Goal: Task Accomplishment & Management: Manage account settings

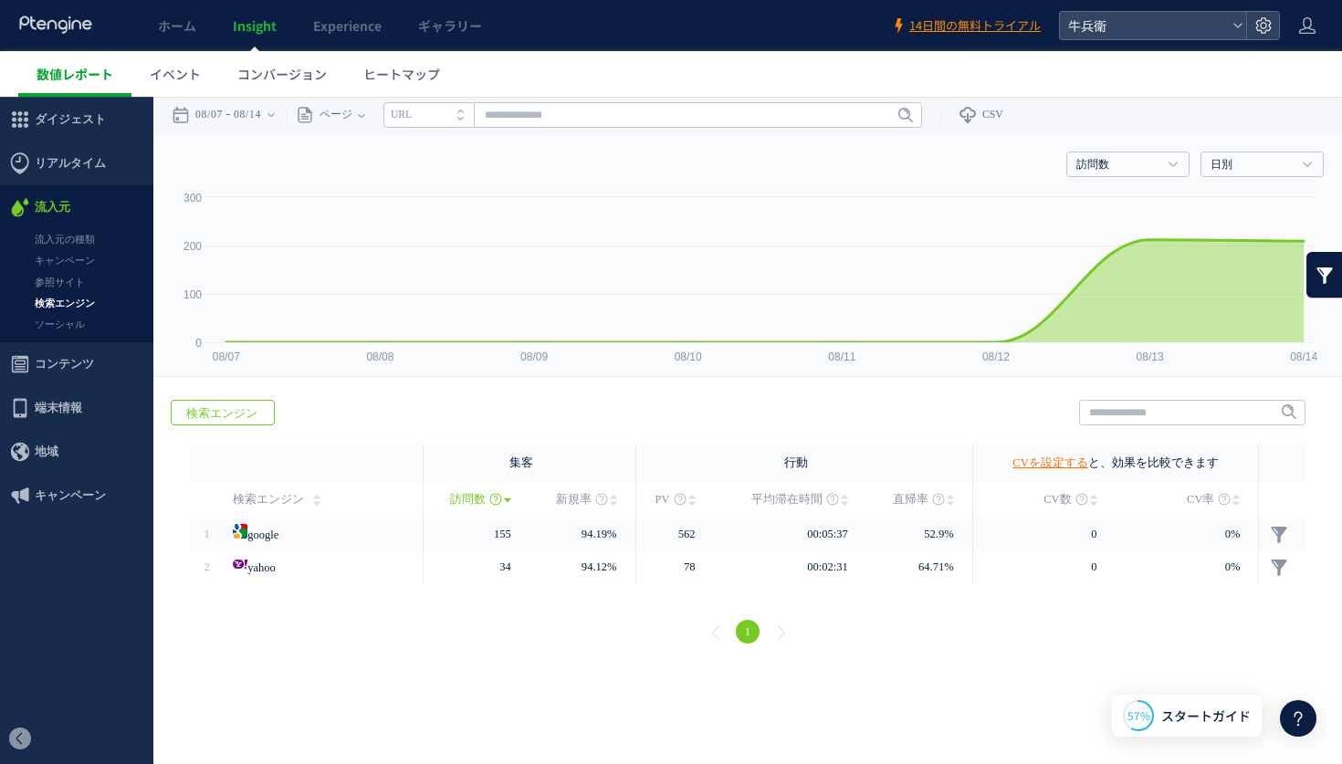
click at [94, 83] on link "数値レポート" at bounding box center [74, 74] width 113 height 46
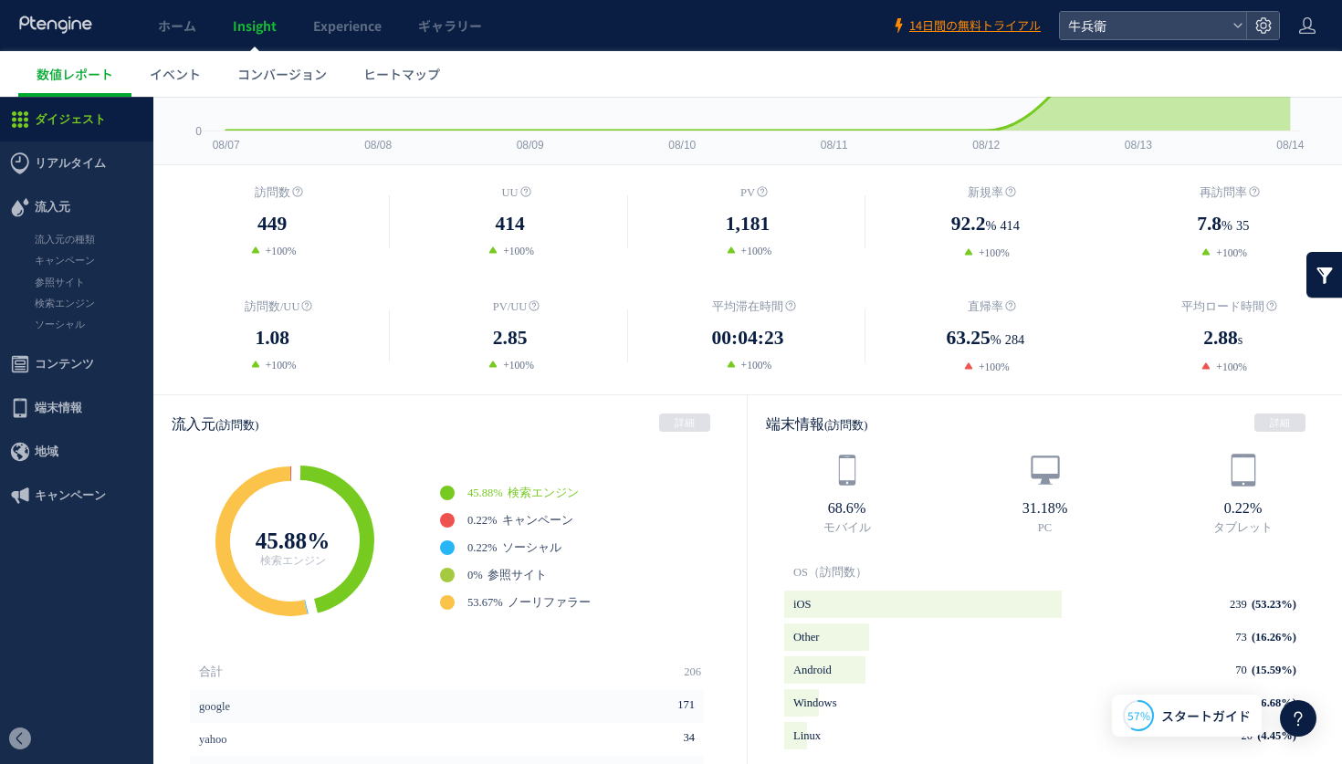
scroll to position [210, 0]
click at [255, 76] on span "コンバージョン" at bounding box center [281, 74] width 89 height 18
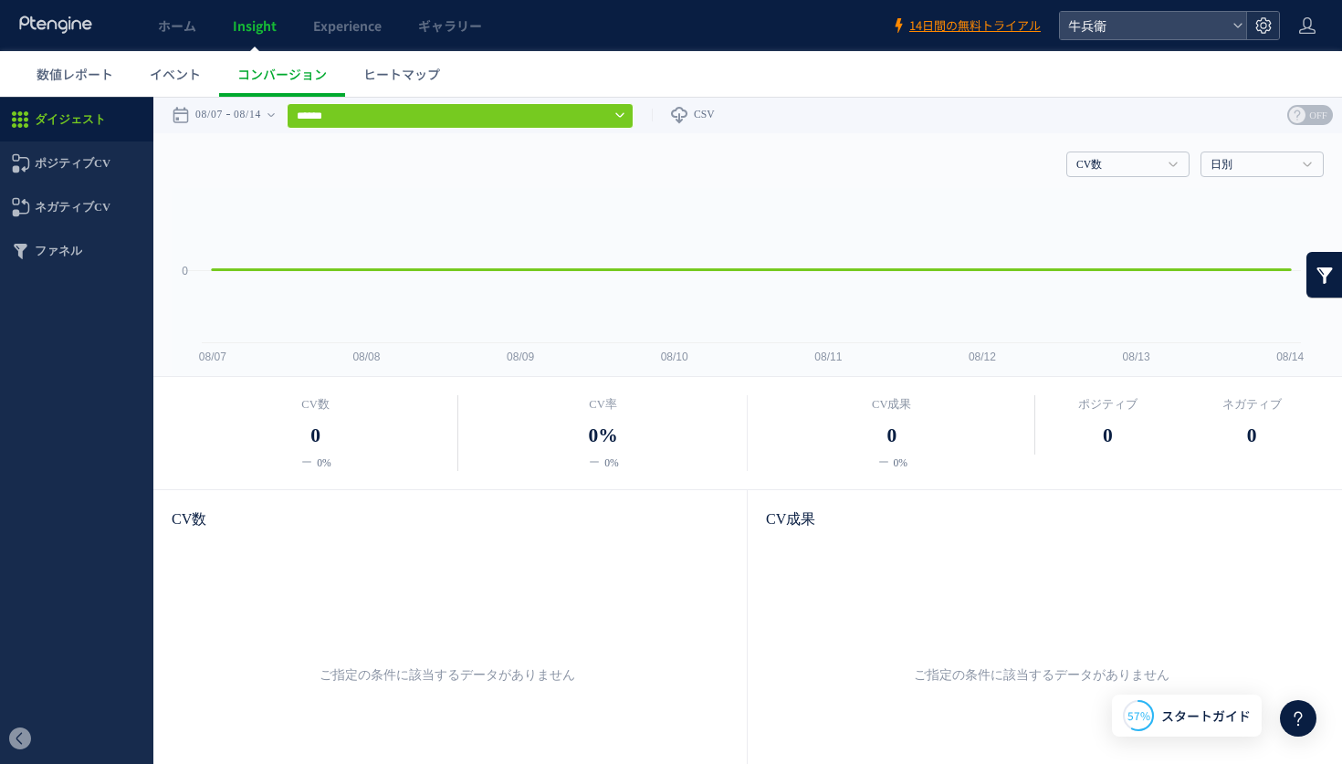
click at [1268, 20] on use at bounding box center [1263, 25] width 16 height 16
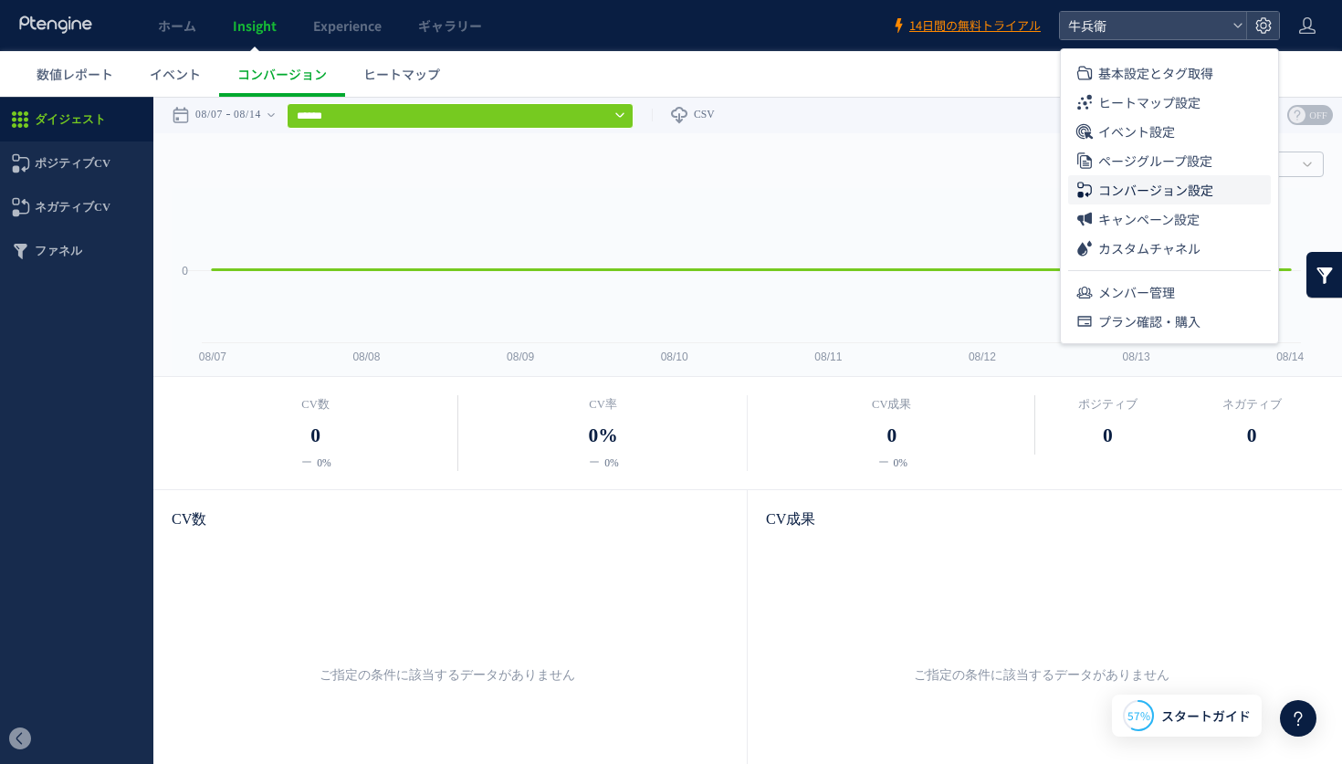
click at [1191, 185] on span "コンバージョン設定" at bounding box center [1155, 189] width 115 height 29
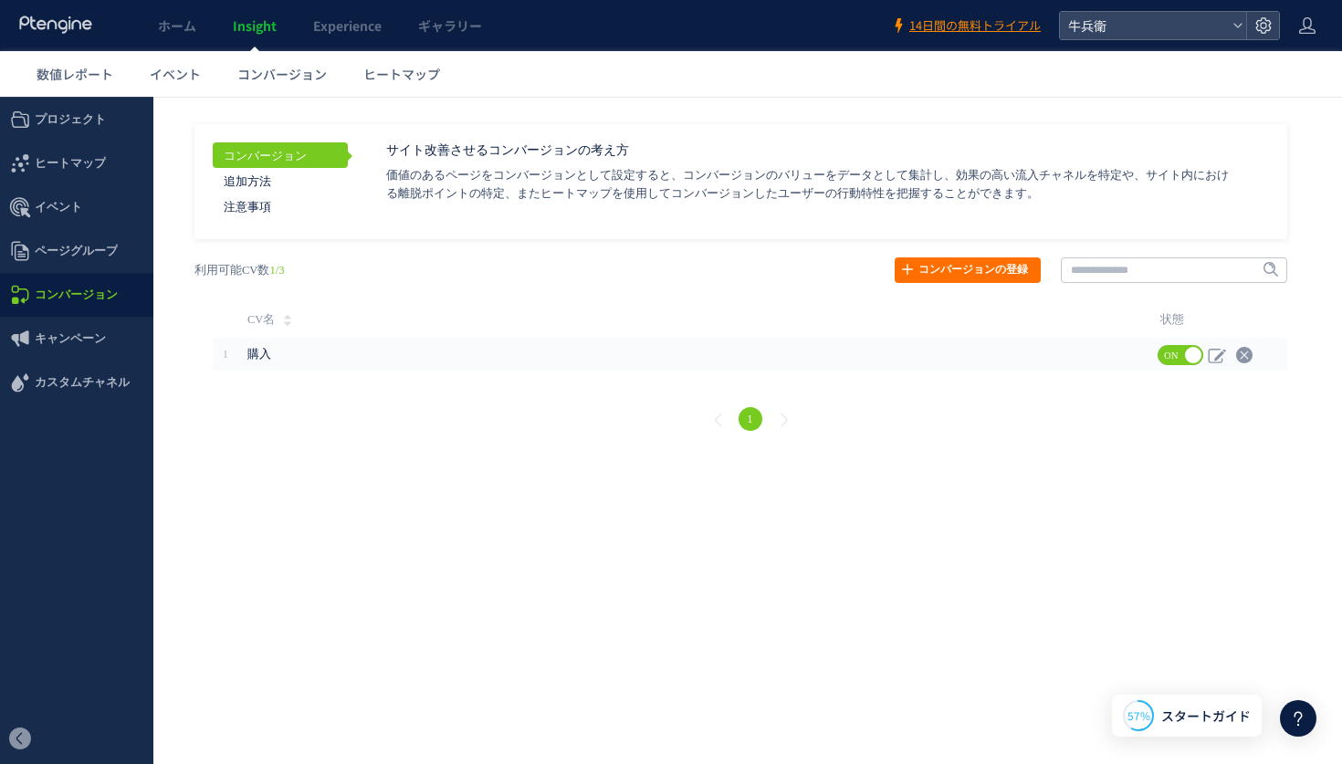
click at [621, 375] on div "戻る ヒートマップを計測させるには、解析コードを実装してください。 実装 URL タイトル名" at bounding box center [750, 346] width 1148 height 215
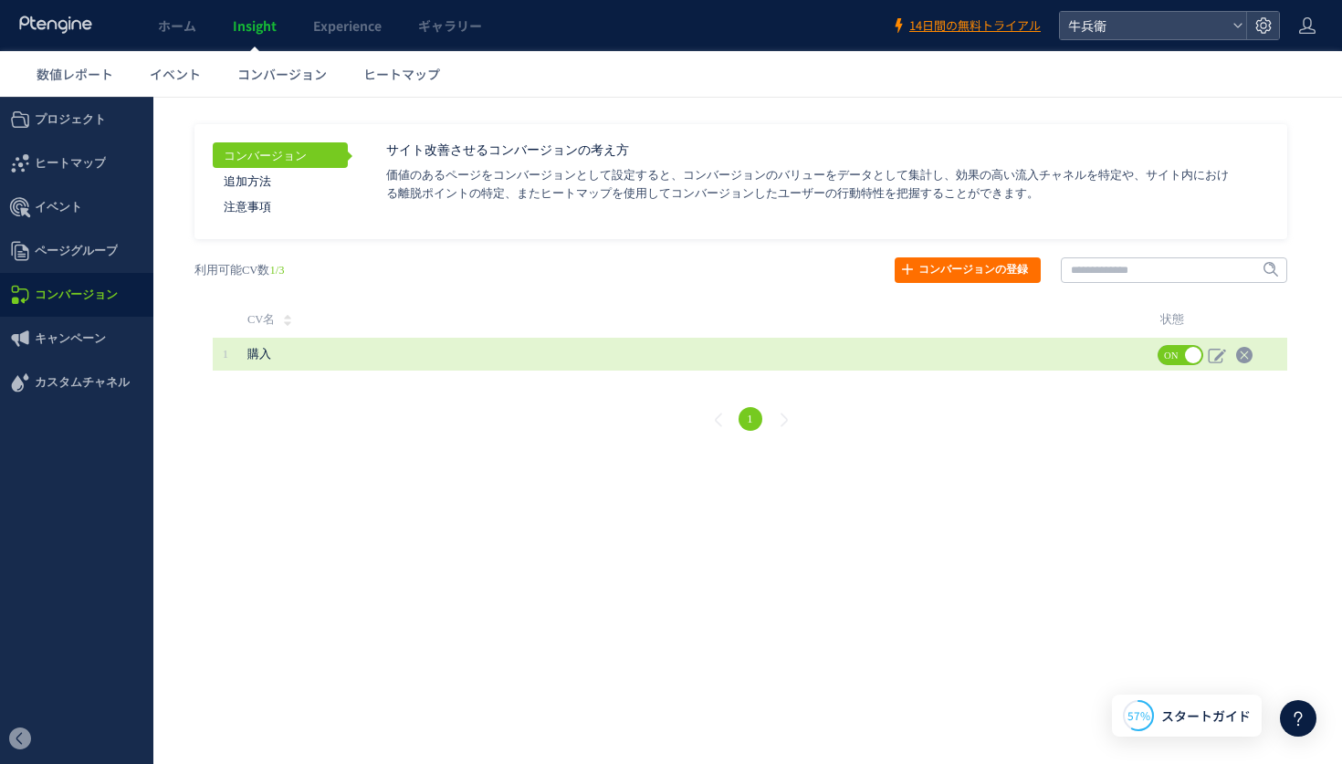
click at [618, 347] on span "購入" at bounding box center [617, 354] width 740 height 33
click at [1213, 350] on icon at bounding box center [1217, 355] width 18 height 18
type input "**"
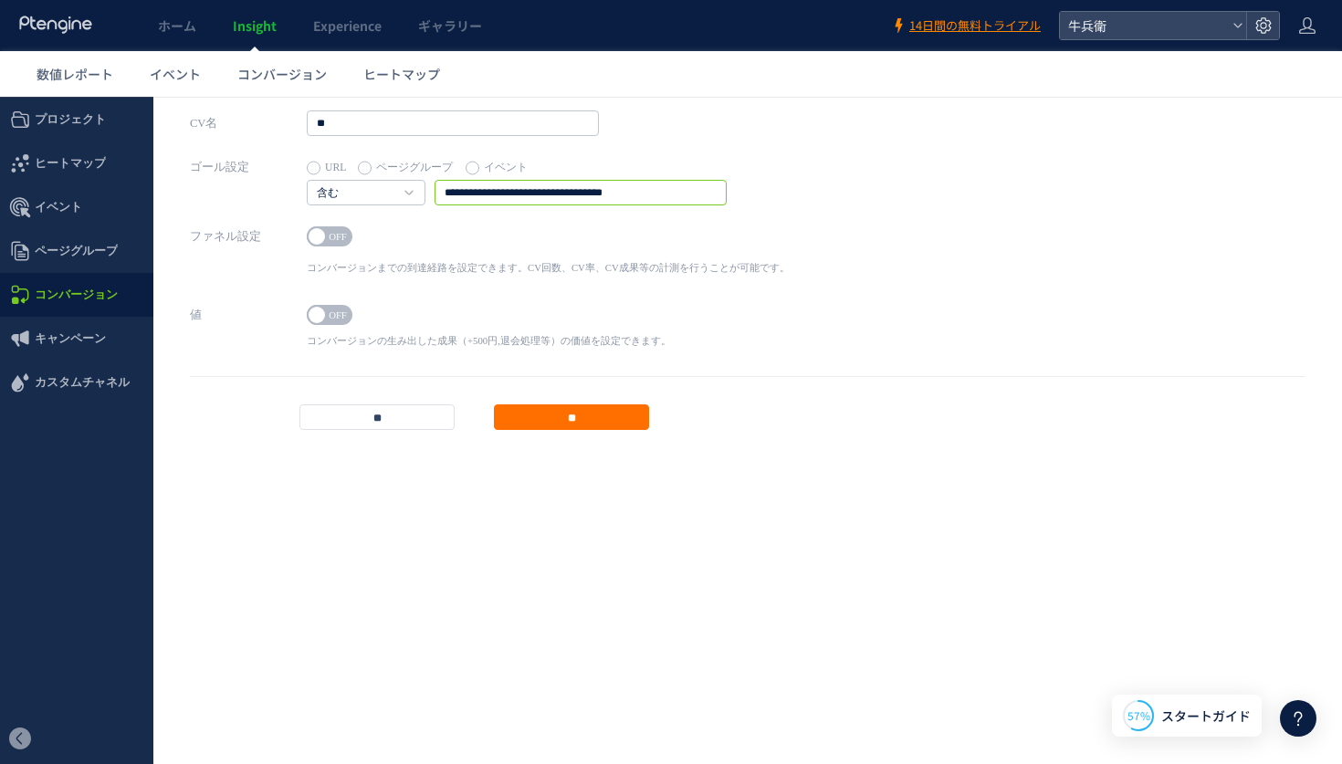
drag, startPoint x: 698, startPoint y: 195, endPoint x: 384, endPoint y: 167, distance: 314.5
click at [384, 167] on div "**********" at bounding box center [517, 179] width 420 height 51
click at [335, 190] on link "含む" at bounding box center [356, 193] width 79 height 16
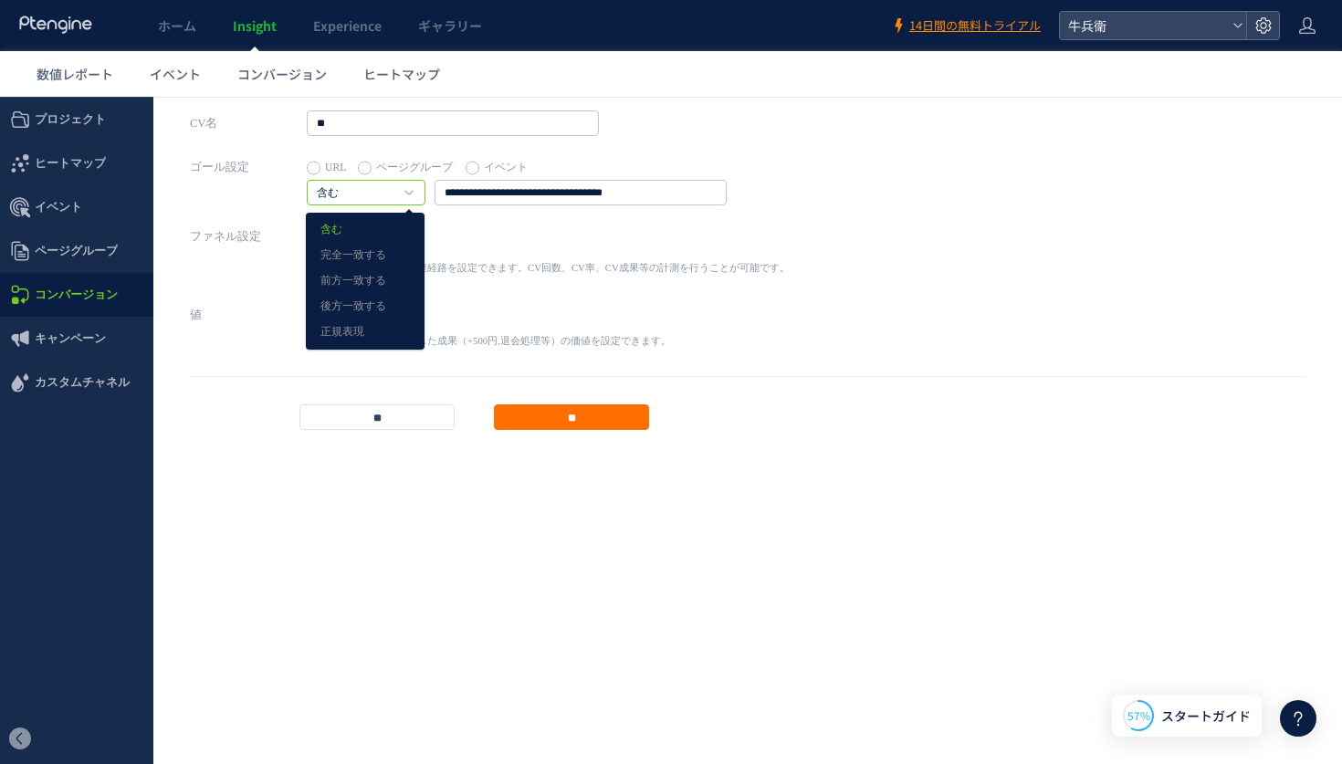
click at [335, 190] on link "含む" at bounding box center [356, 193] width 79 height 16
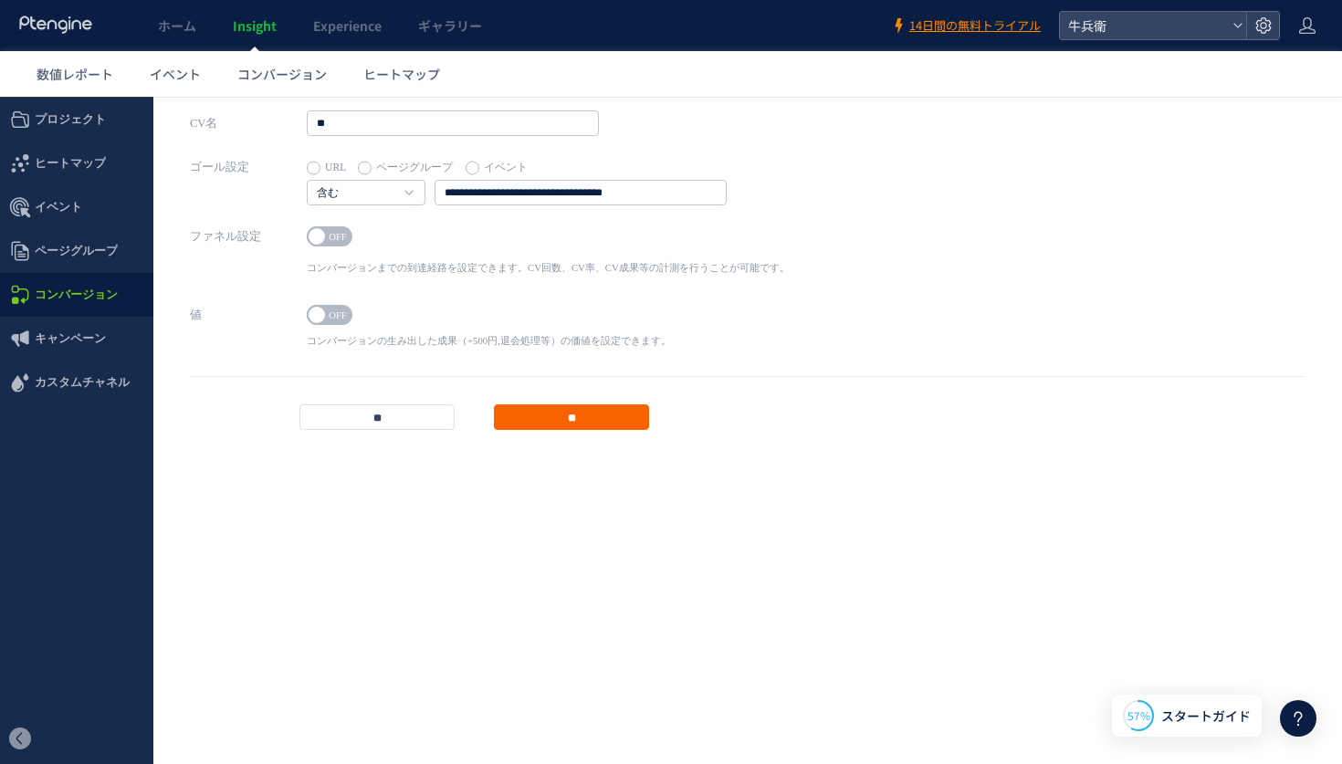
click at [545, 404] on input "**" at bounding box center [571, 417] width 155 height 26
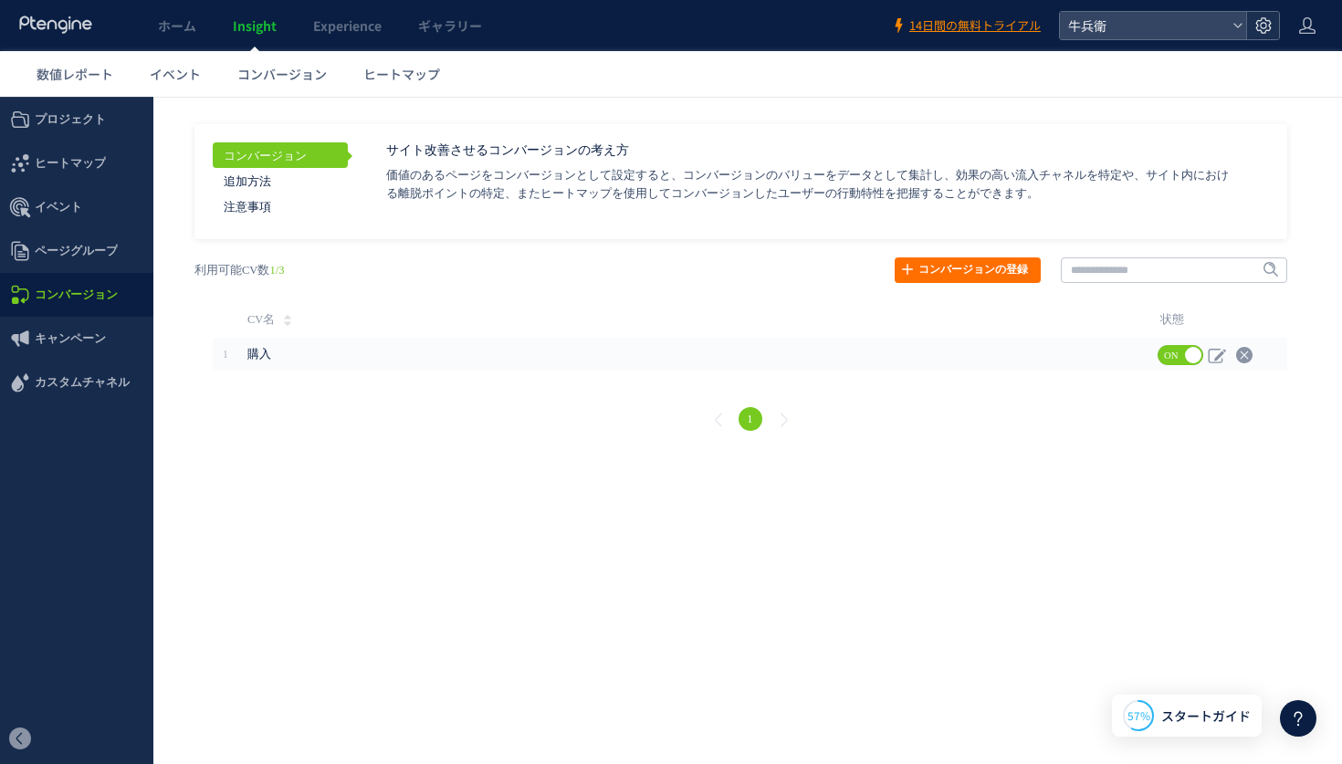
click at [1260, 26] on use at bounding box center [1263, 25] width 16 height 16
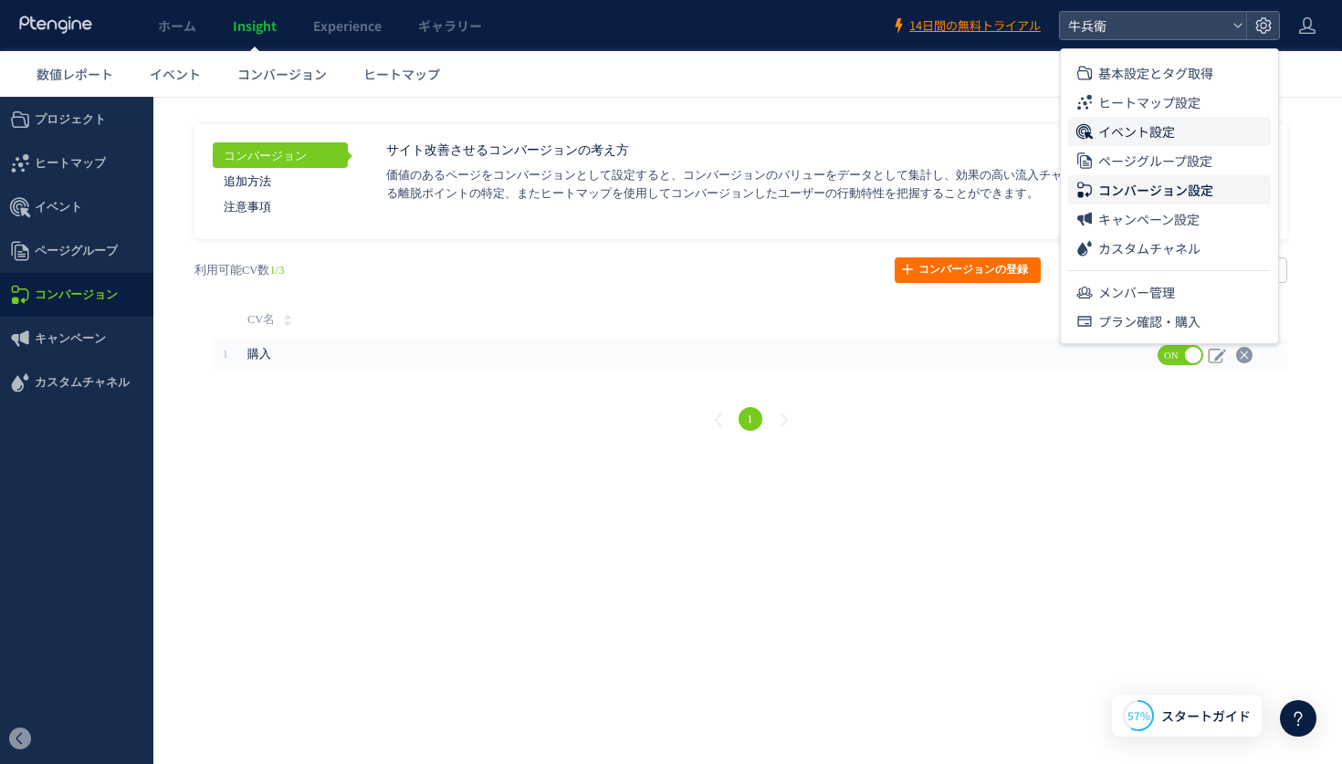
click at [1160, 124] on span "イベント設定" at bounding box center [1136, 131] width 77 height 29
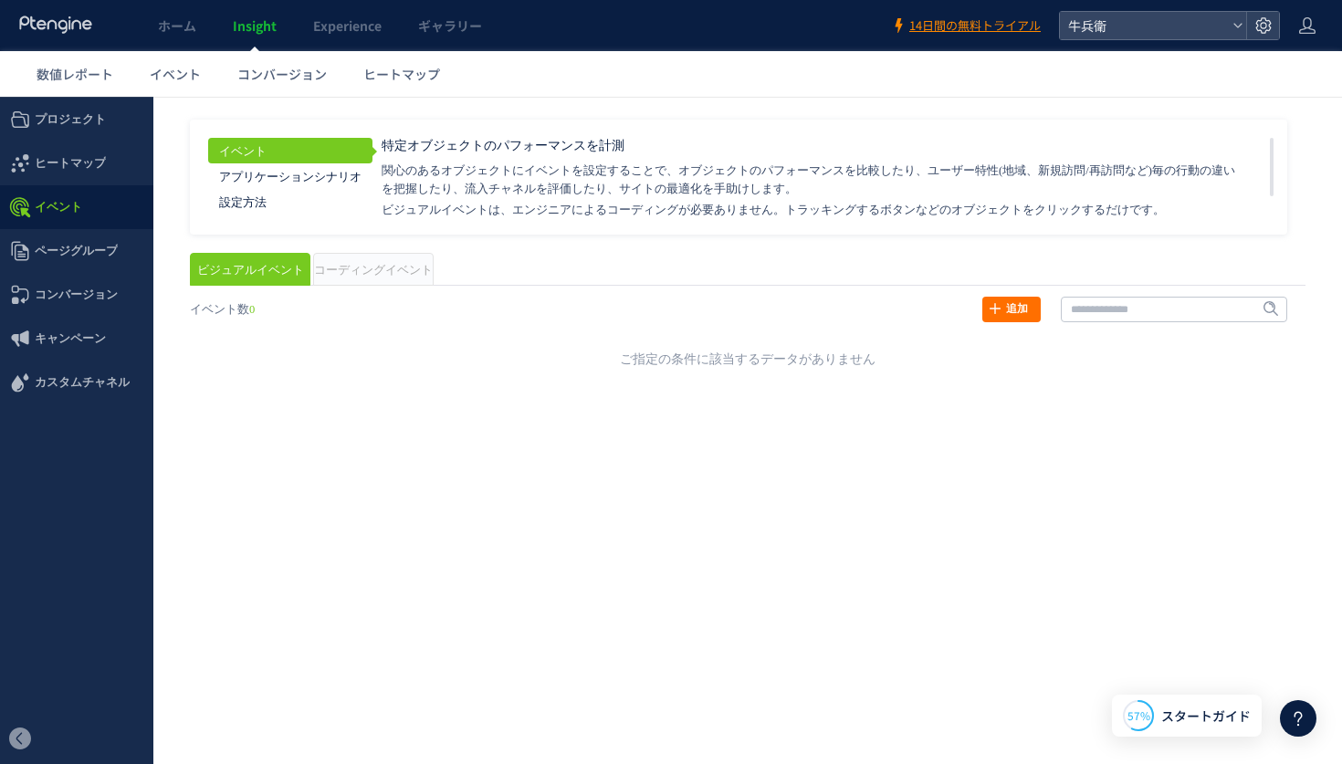
click at [389, 263] on li "コーディングイベント" at bounding box center [373, 269] width 121 height 33
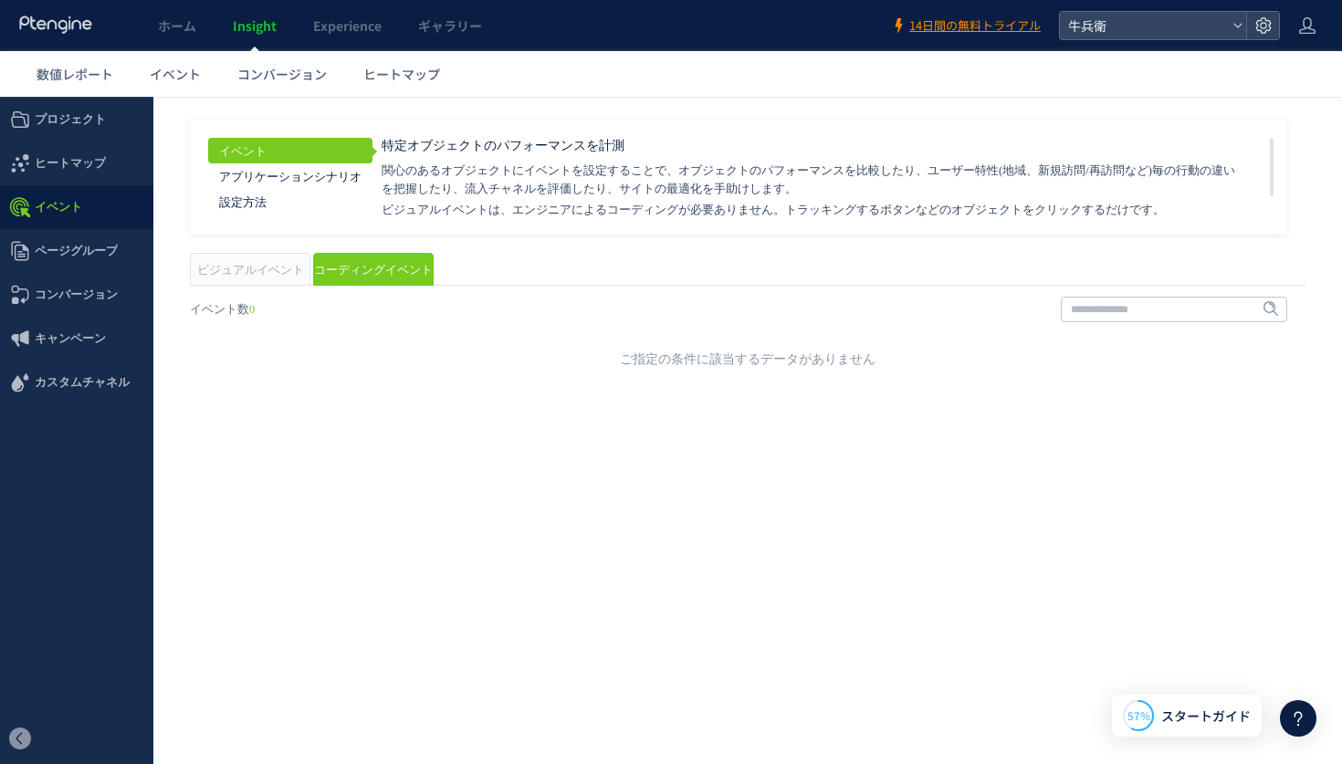
click at [257, 275] on span "ビジュアルイベント" at bounding box center [250, 270] width 107 height 13
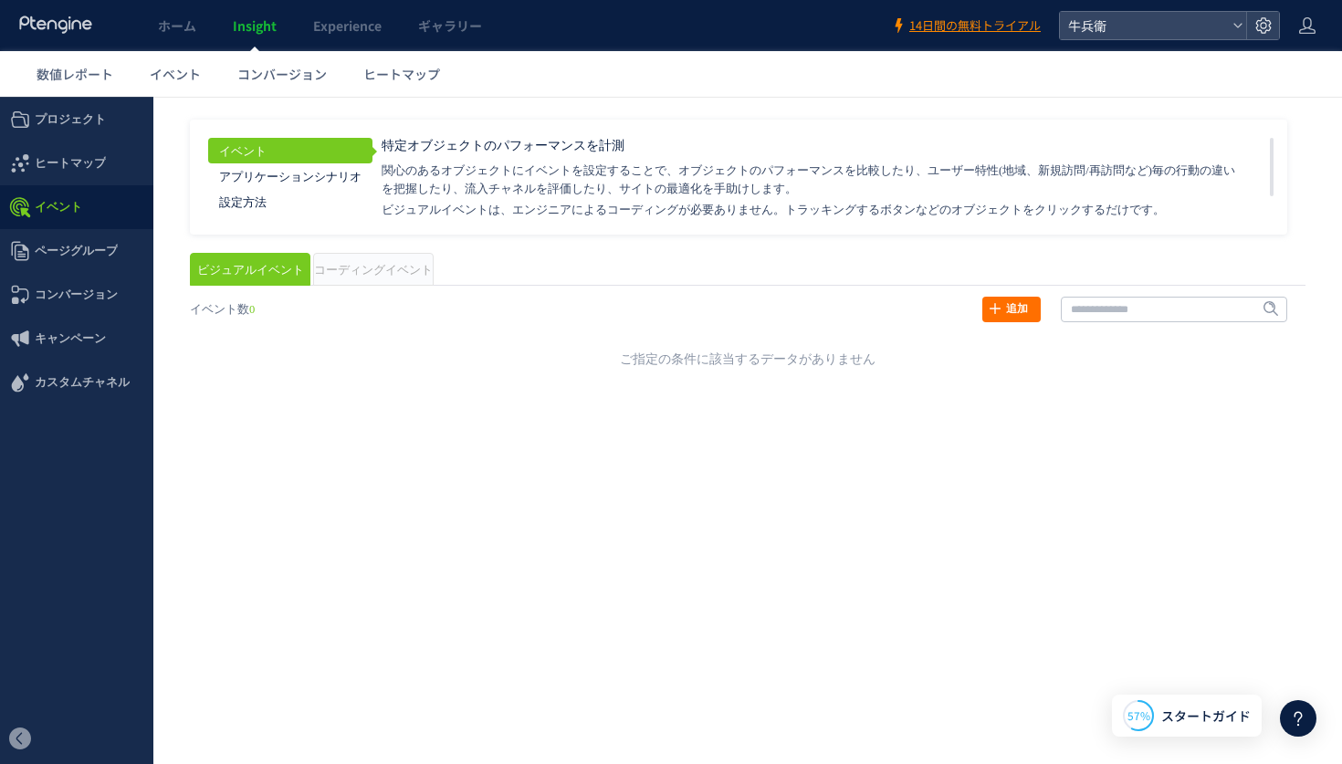
click at [349, 257] on li "コーディングイベント" at bounding box center [373, 269] width 121 height 33
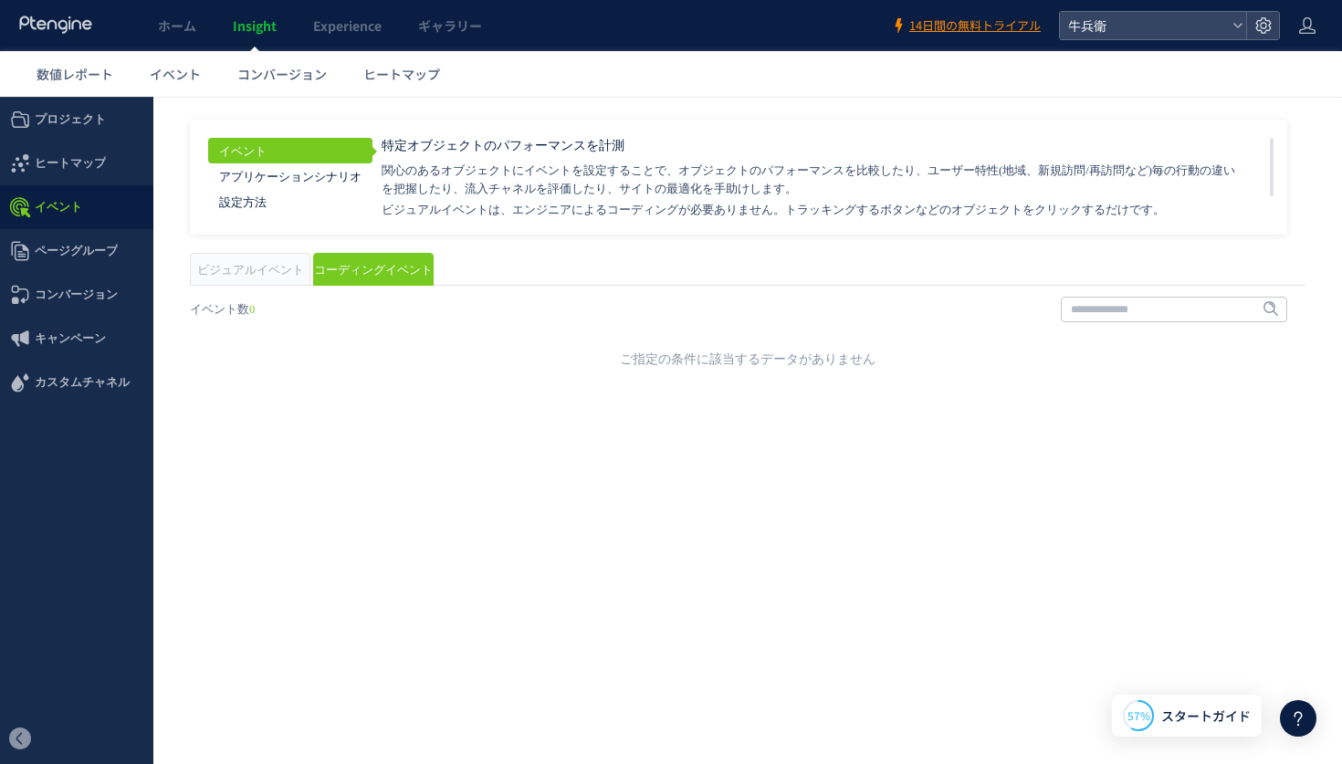
click at [282, 265] on span "ビジュアルイベント" at bounding box center [250, 270] width 107 height 13
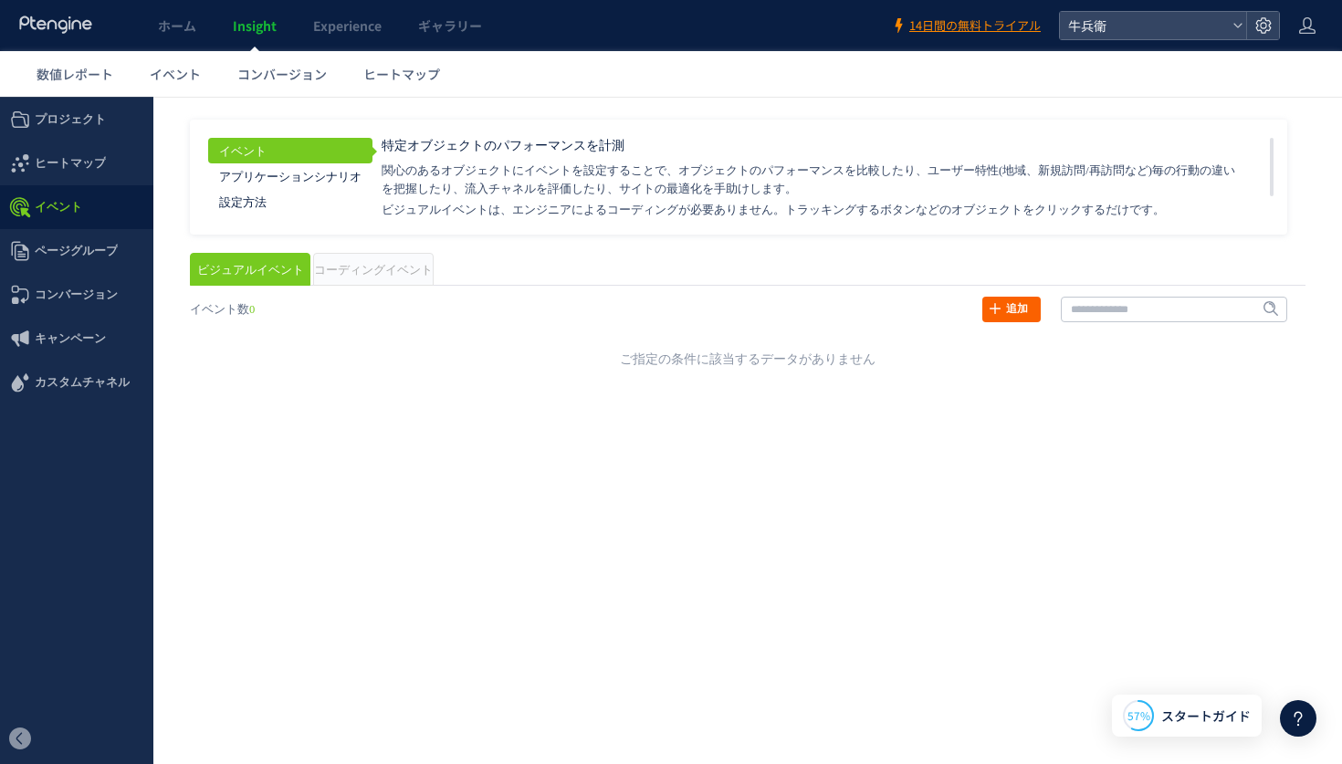
click at [1024, 305] on link "追加" at bounding box center [1011, 310] width 58 height 26
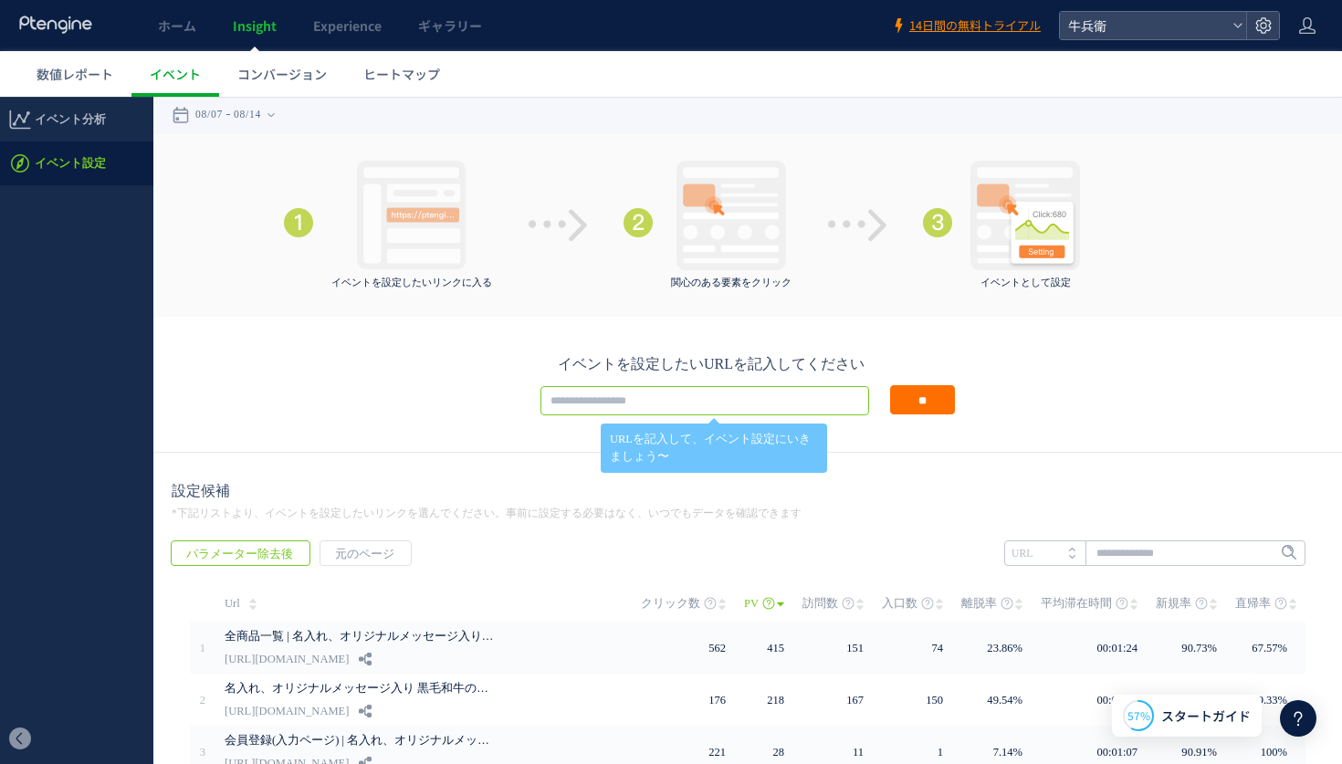
click at [731, 392] on input "text" at bounding box center [705, 400] width 329 height 29
paste input "**********"
type input "**********"
click at [894, 400] on input "**" at bounding box center [922, 399] width 65 height 29
click at [89, 174] on span "イベント設定" at bounding box center [70, 164] width 71 height 44
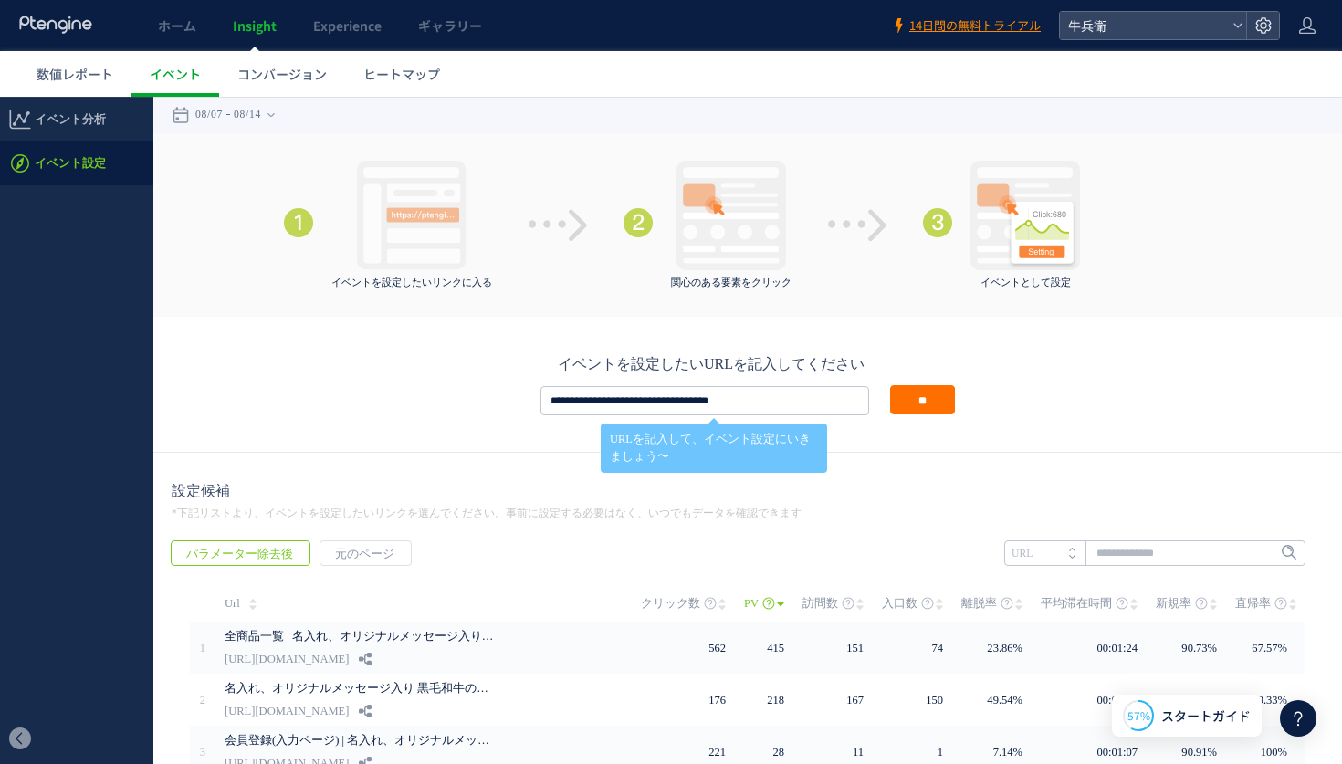
click at [89, 167] on span "イベント設定" at bounding box center [70, 164] width 71 height 44
click at [260, 83] on link "コンバージョン" at bounding box center [282, 74] width 126 height 46
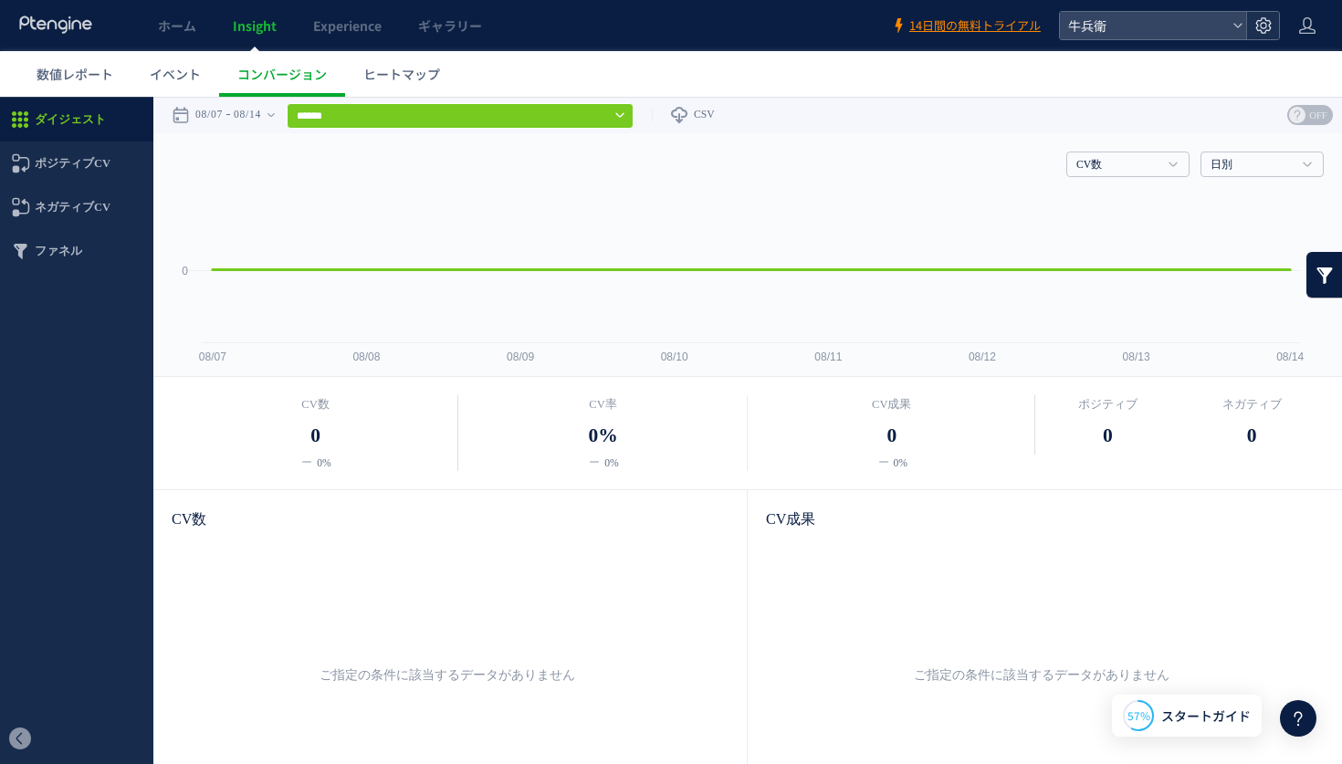
click at [1272, 26] on icon at bounding box center [1264, 25] width 18 height 18
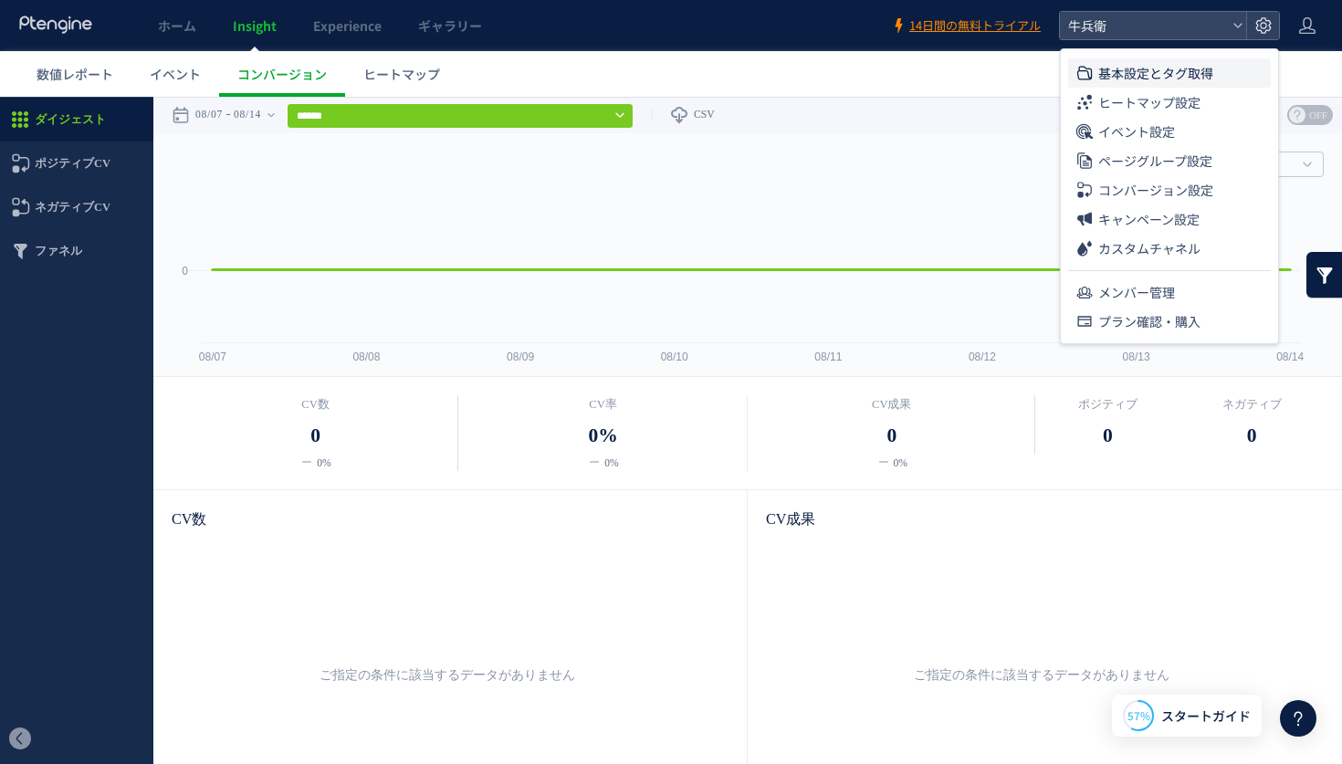
click at [1223, 88] on li "基本設定とタグ取得" at bounding box center [1169, 102] width 203 height 29
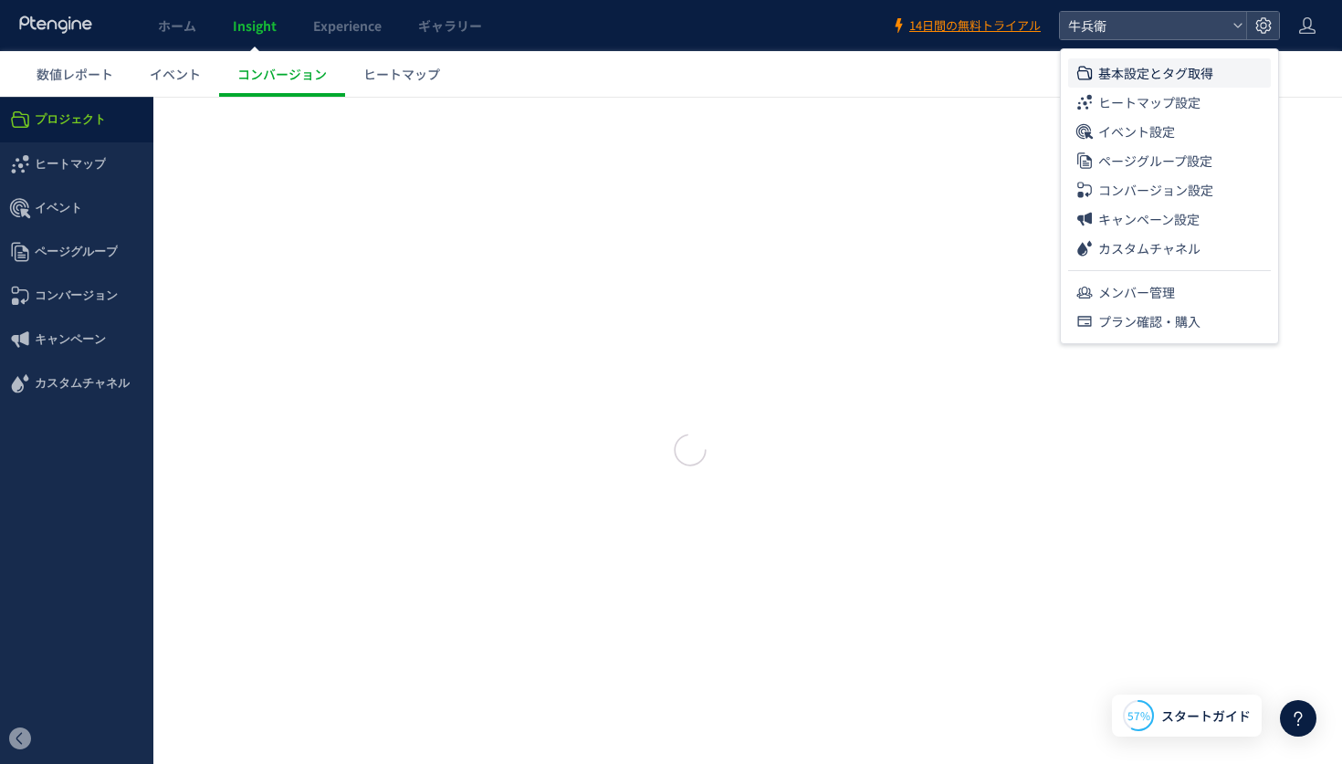
type input "***"
type input "**********"
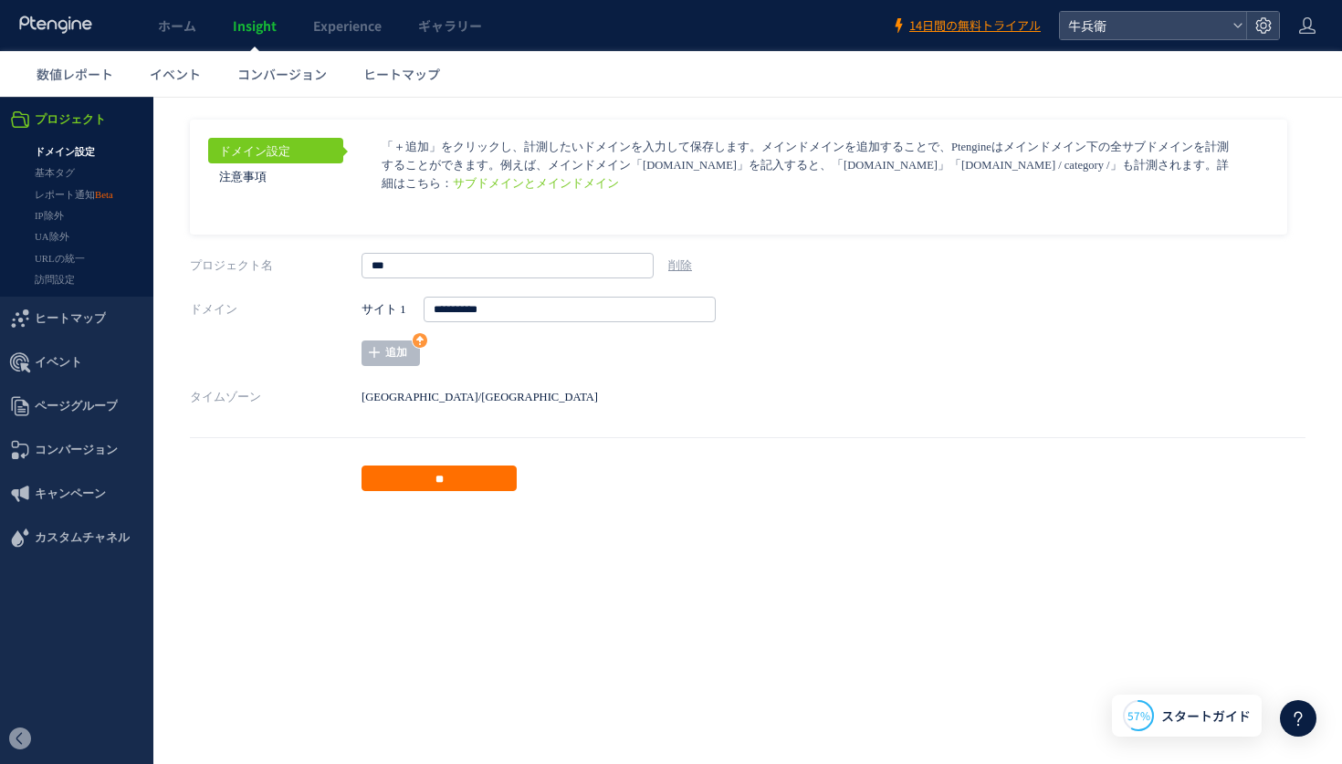
click at [286, 147] on link "ドメイン設定" at bounding box center [275, 151] width 135 height 26
click at [277, 182] on link "注意事項" at bounding box center [275, 176] width 135 height 26
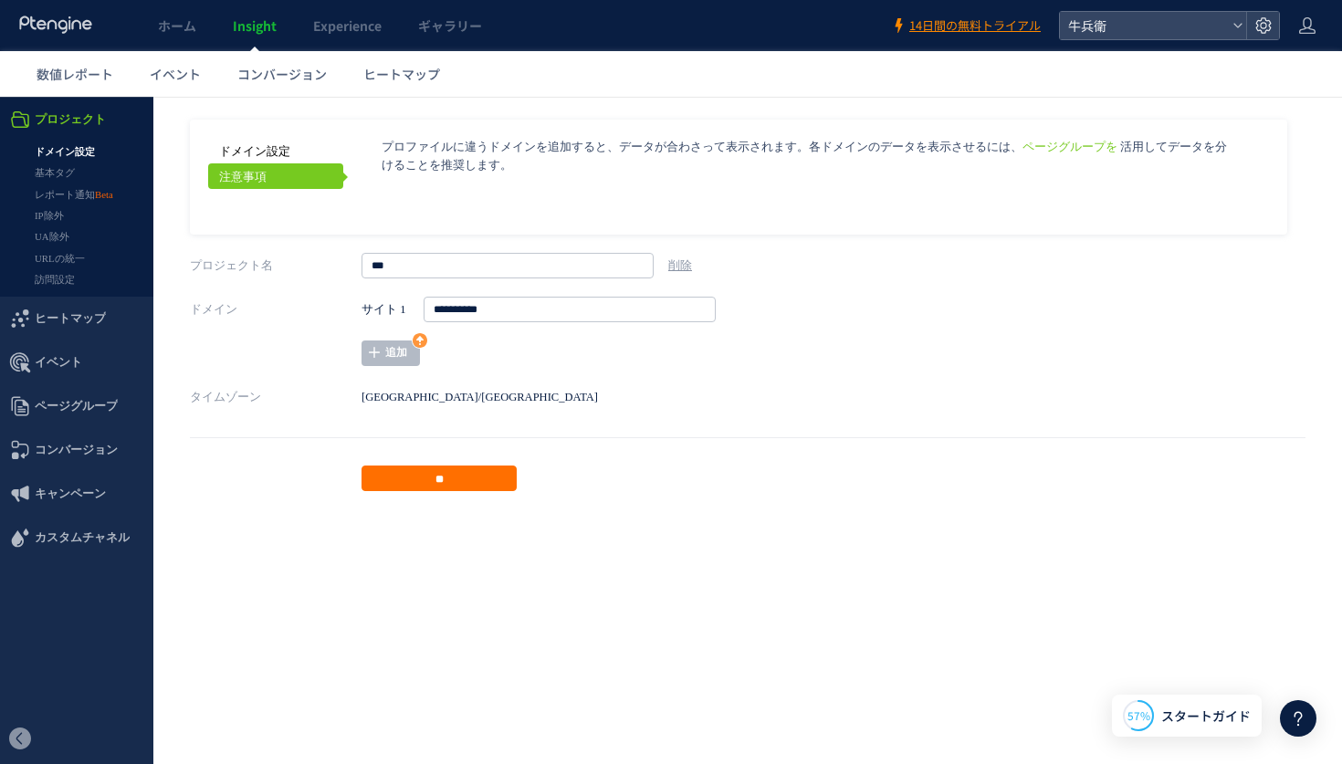
click at [278, 152] on link "ドメイン設定" at bounding box center [275, 151] width 135 height 26
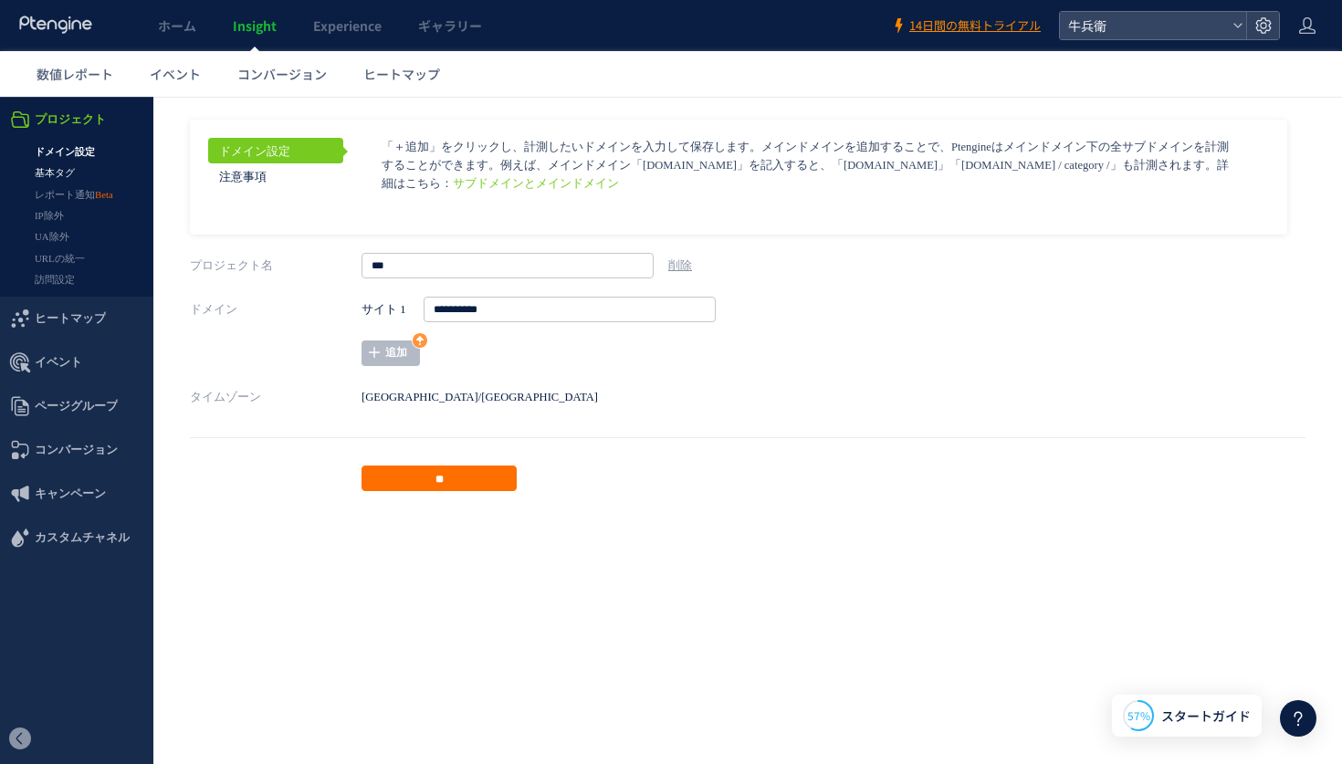
click at [74, 171] on link "基本タグ" at bounding box center [76, 173] width 153 height 21
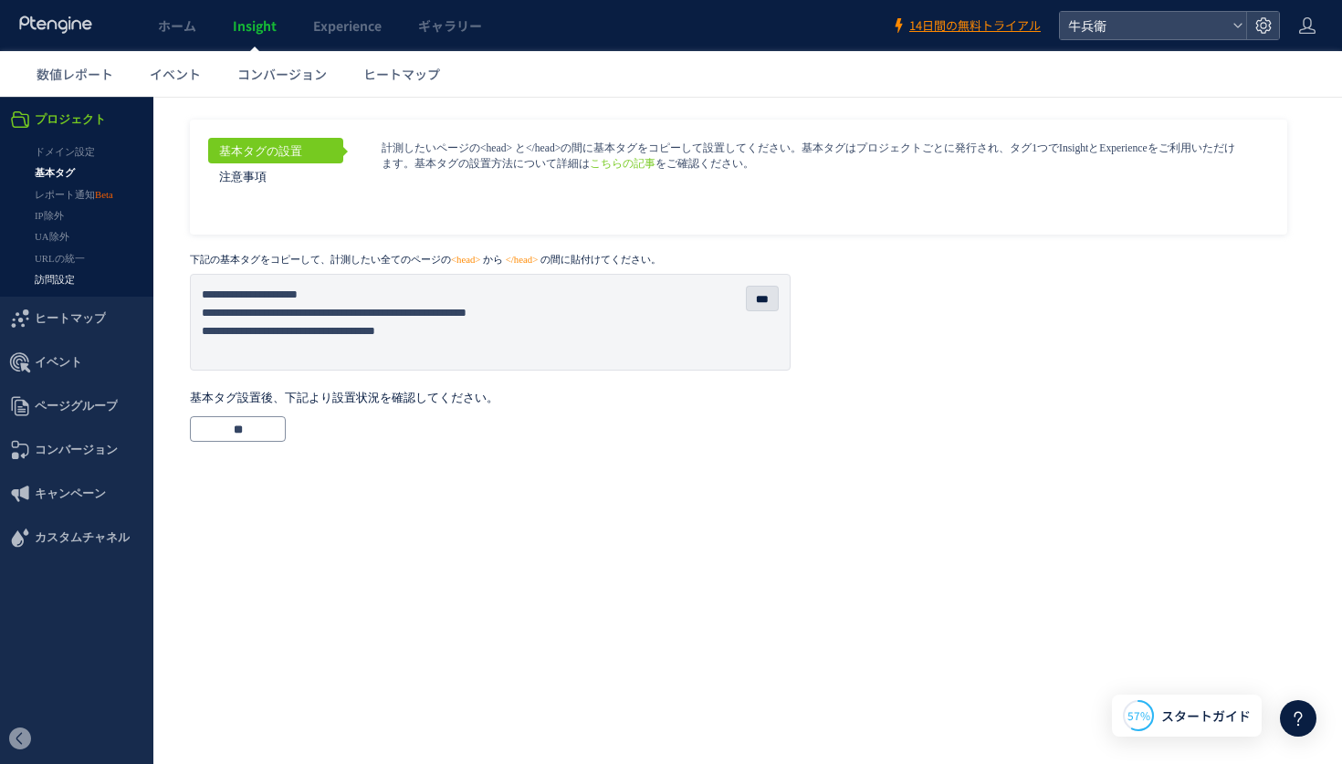
click at [86, 282] on link "訪問設定" at bounding box center [76, 279] width 153 height 21
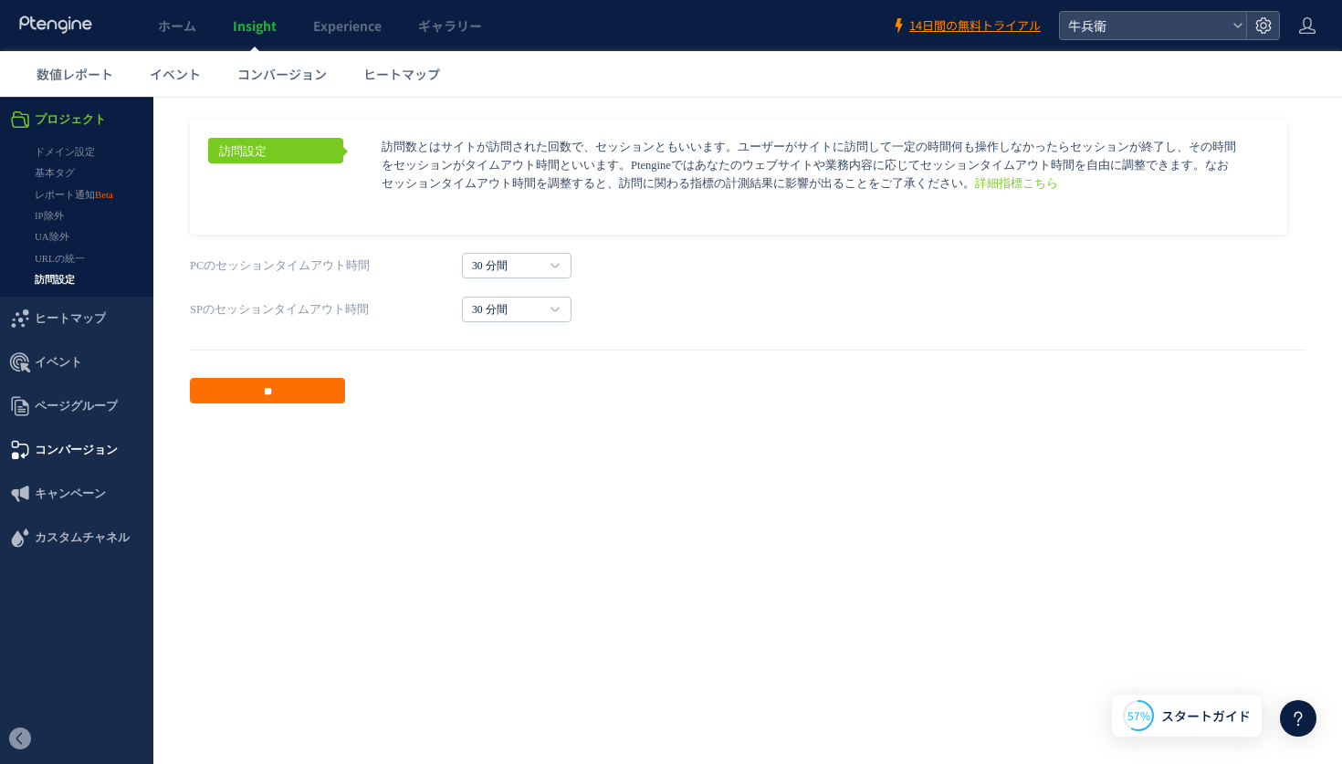
click at [66, 451] on span "コンバージョン" at bounding box center [76, 450] width 83 height 44
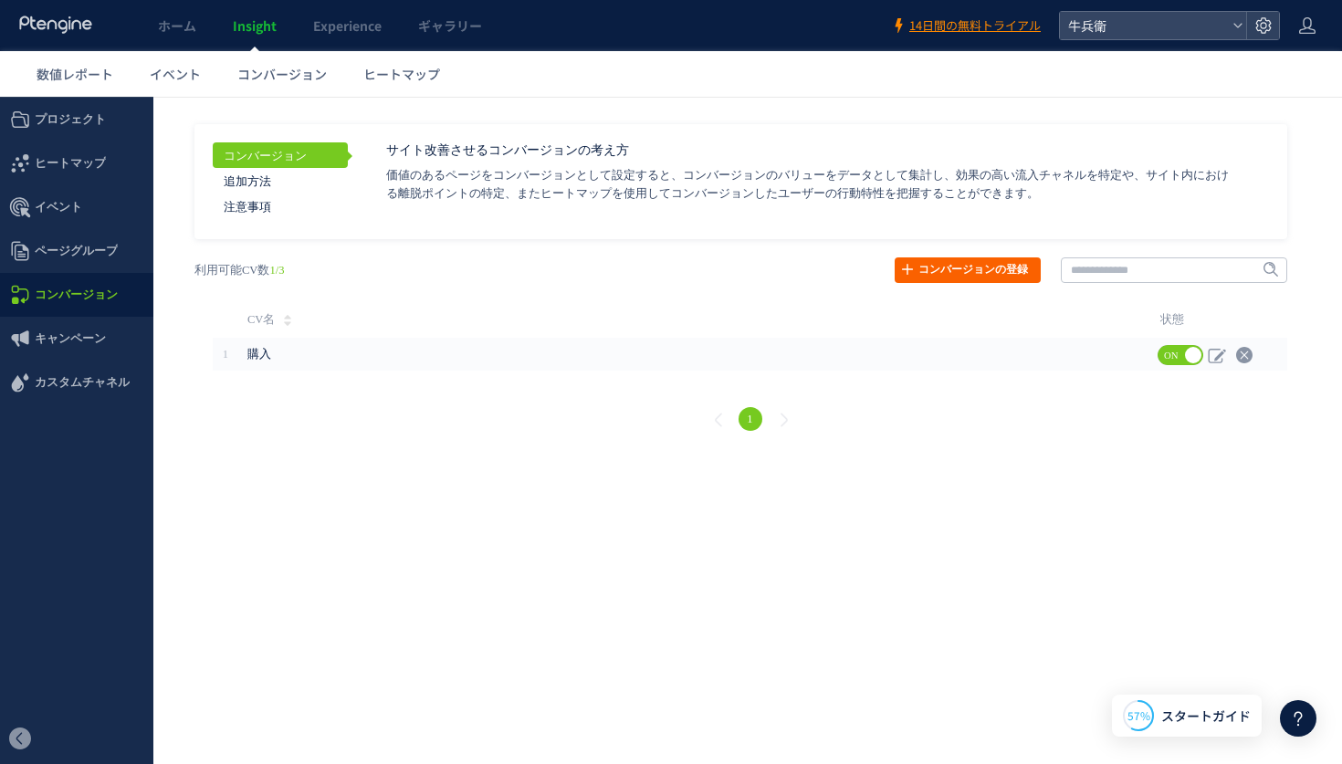
click at [976, 274] on link "コンバージョンの登録" at bounding box center [968, 270] width 146 height 26
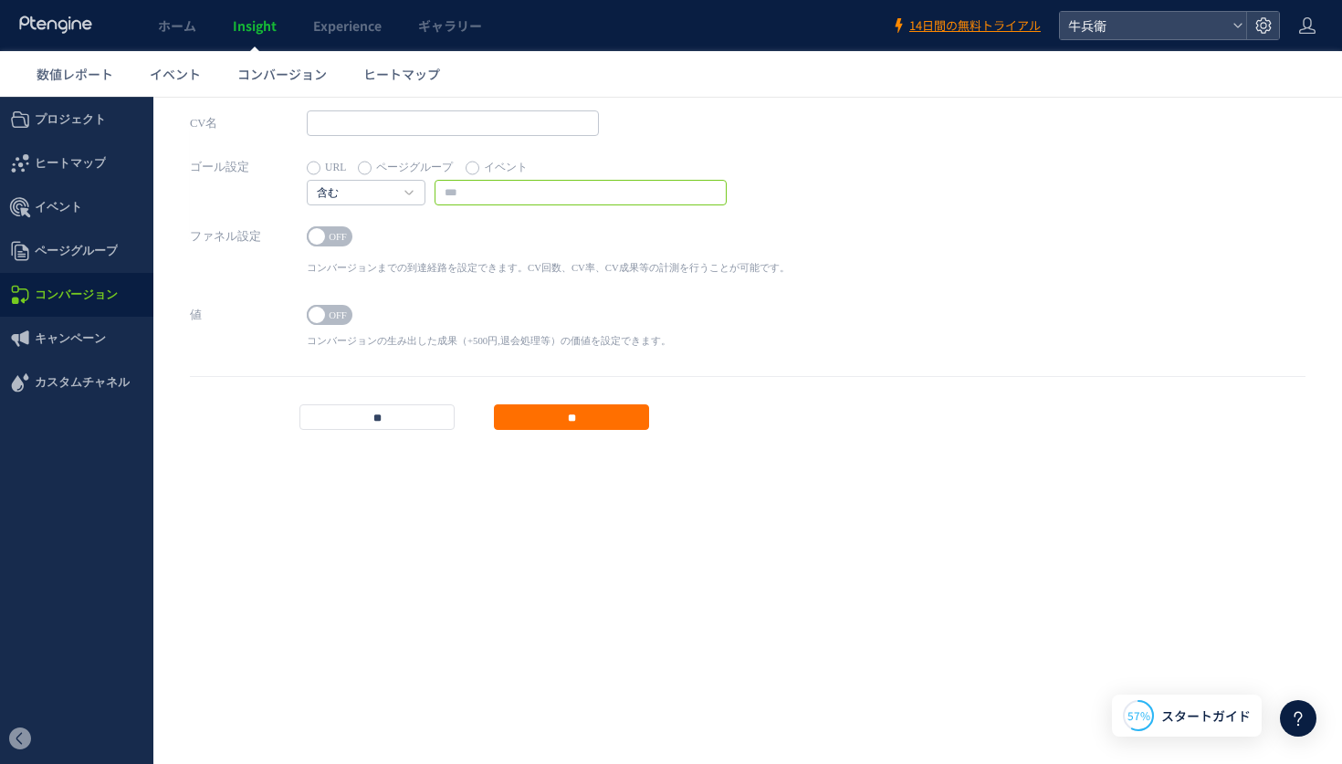
click at [677, 181] on input "text" at bounding box center [581, 193] width 292 height 26
paste input "**********"
type input "**********"
click at [364, 186] on link "含む" at bounding box center [356, 193] width 79 height 16
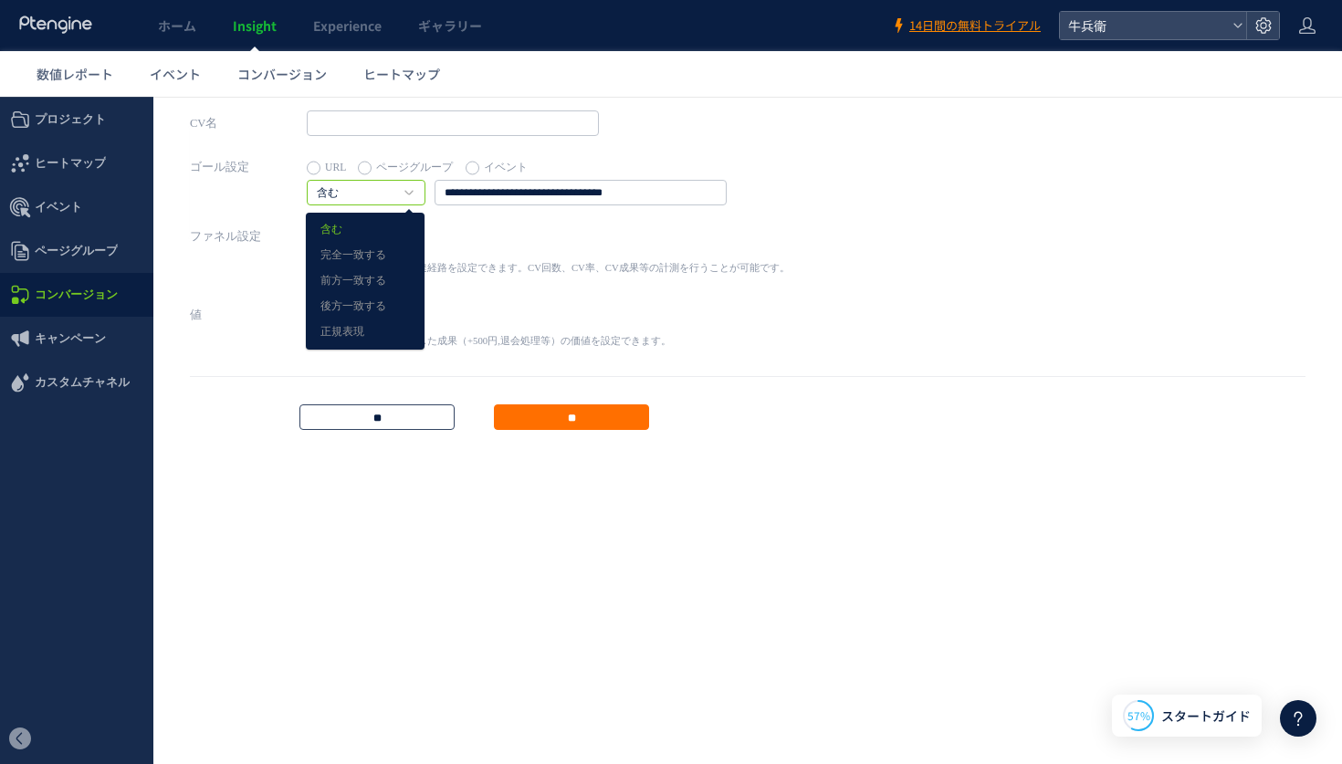
click at [369, 424] on input "**" at bounding box center [376, 417] width 155 height 26
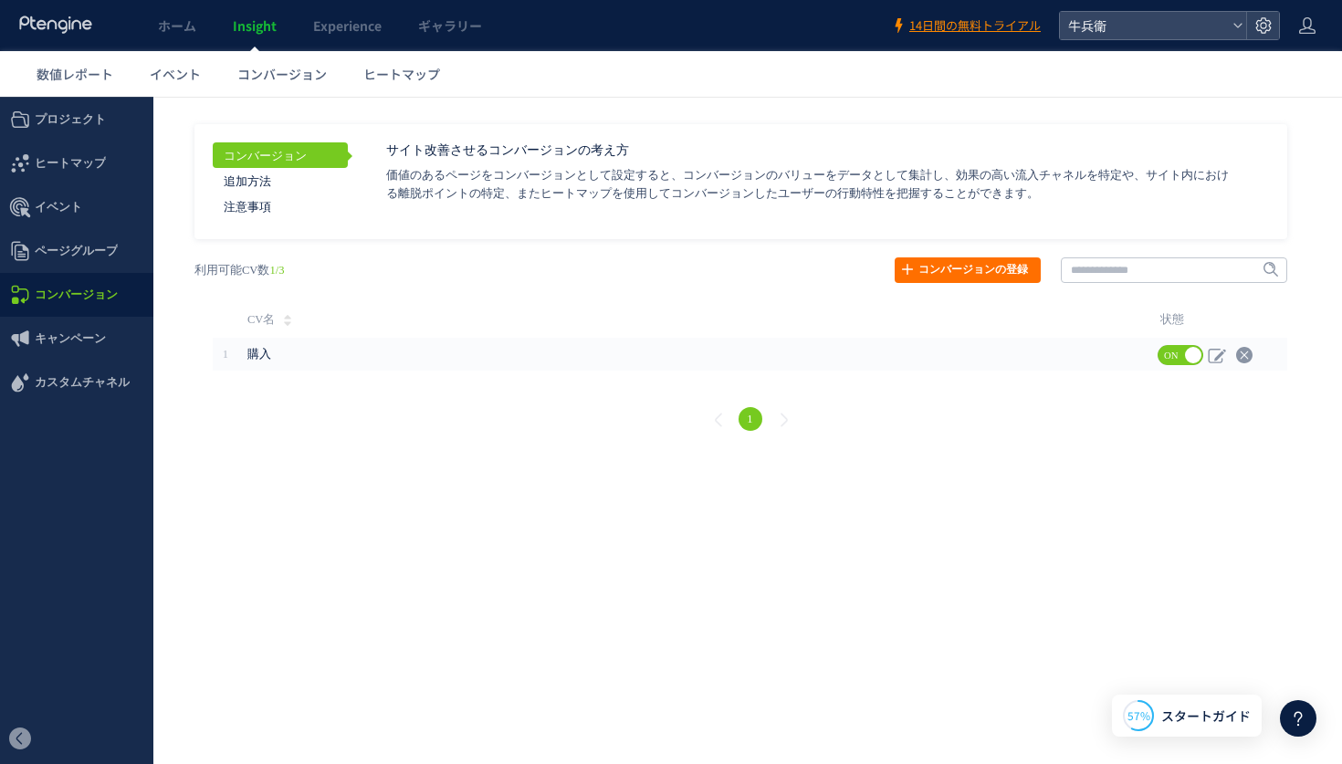
click at [1317, 27] on header "ホーム Insight Experience ギャラリー 14日間の無料トライアル 牛兵衛" at bounding box center [671, 25] width 1342 height 51
click at [1310, 29] on icon at bounding box center [1307, 25] width 18 height 18
click at [1286, 64] on span "アカウント設定" at bounding box center [1260, 72] width 89 height 18
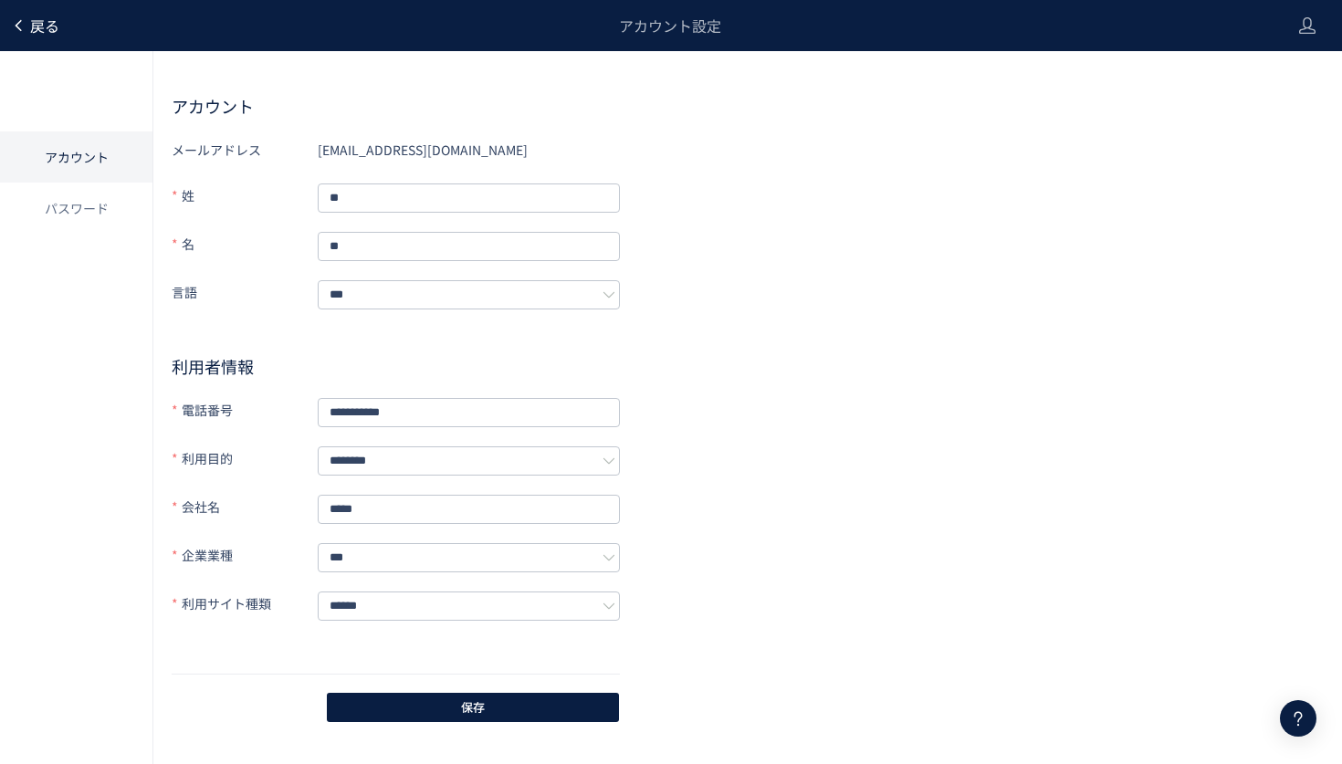
click at [19, 20] on icon at bounding box center [18, 25] width 15 height 15
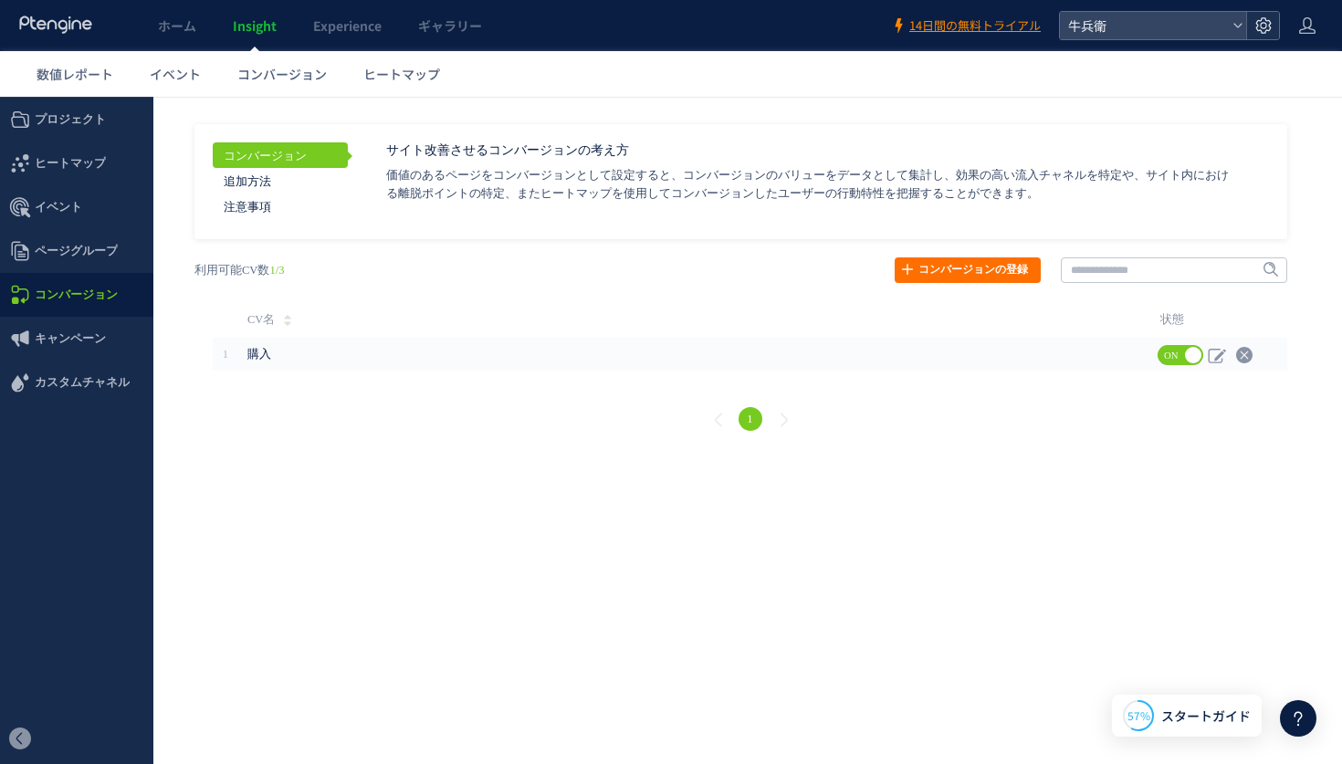
click at [1268, 26] on use at bounding box center [1263, 25] width 16 height 16
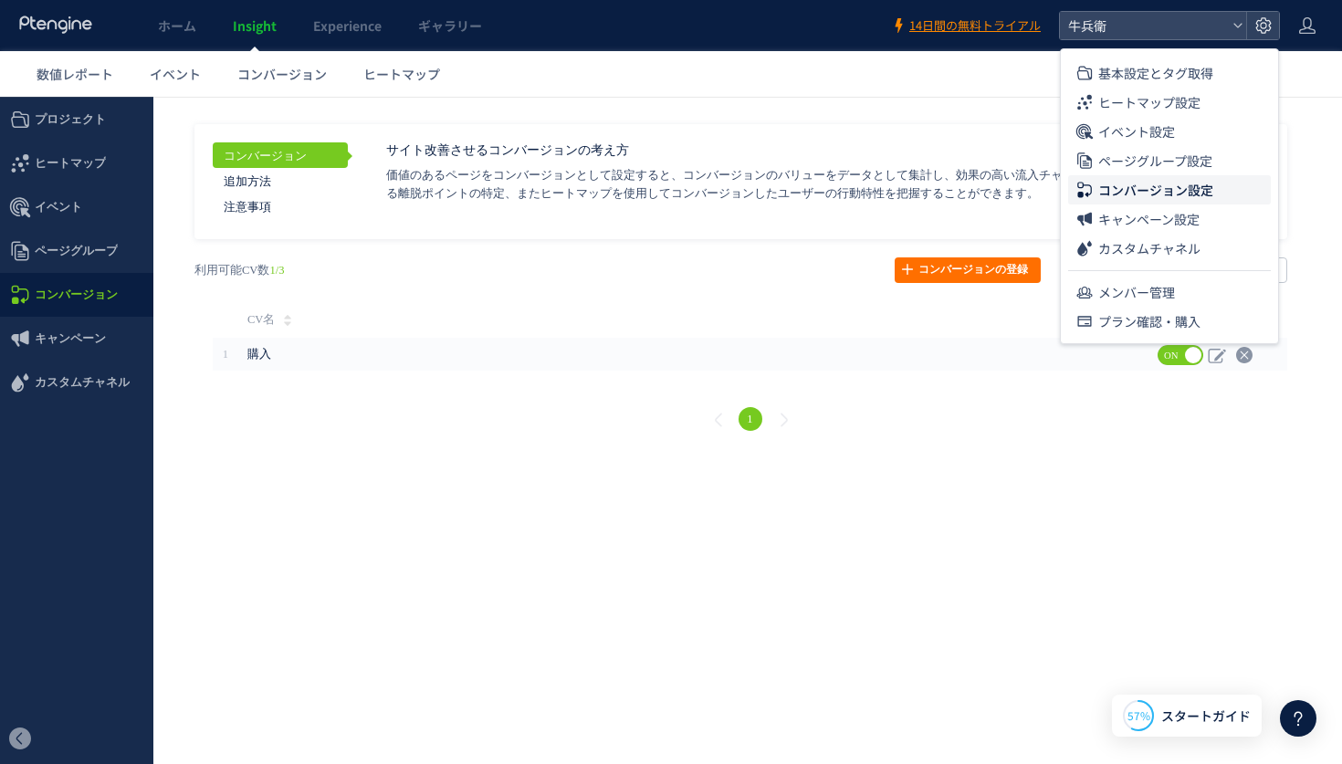
click at [259, 454] on html ".cls-1 { fill-rule: evenodd; } .cls-1 { fill: #ececec; } .cls-2 { fill: #929292…" at bounding box center [671, 276] width 1342 height 358
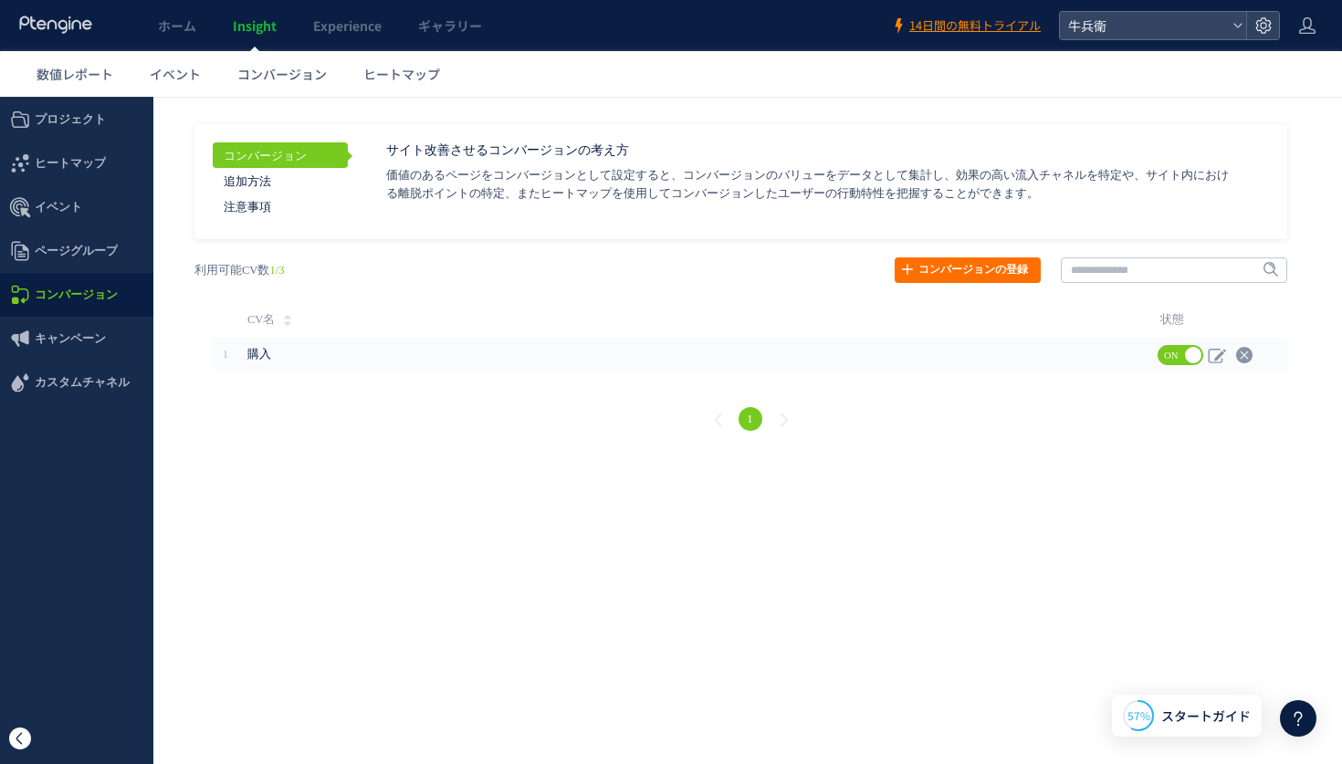
click at [22, 735] on span at bounding box center [20, 739] width 22 height 22
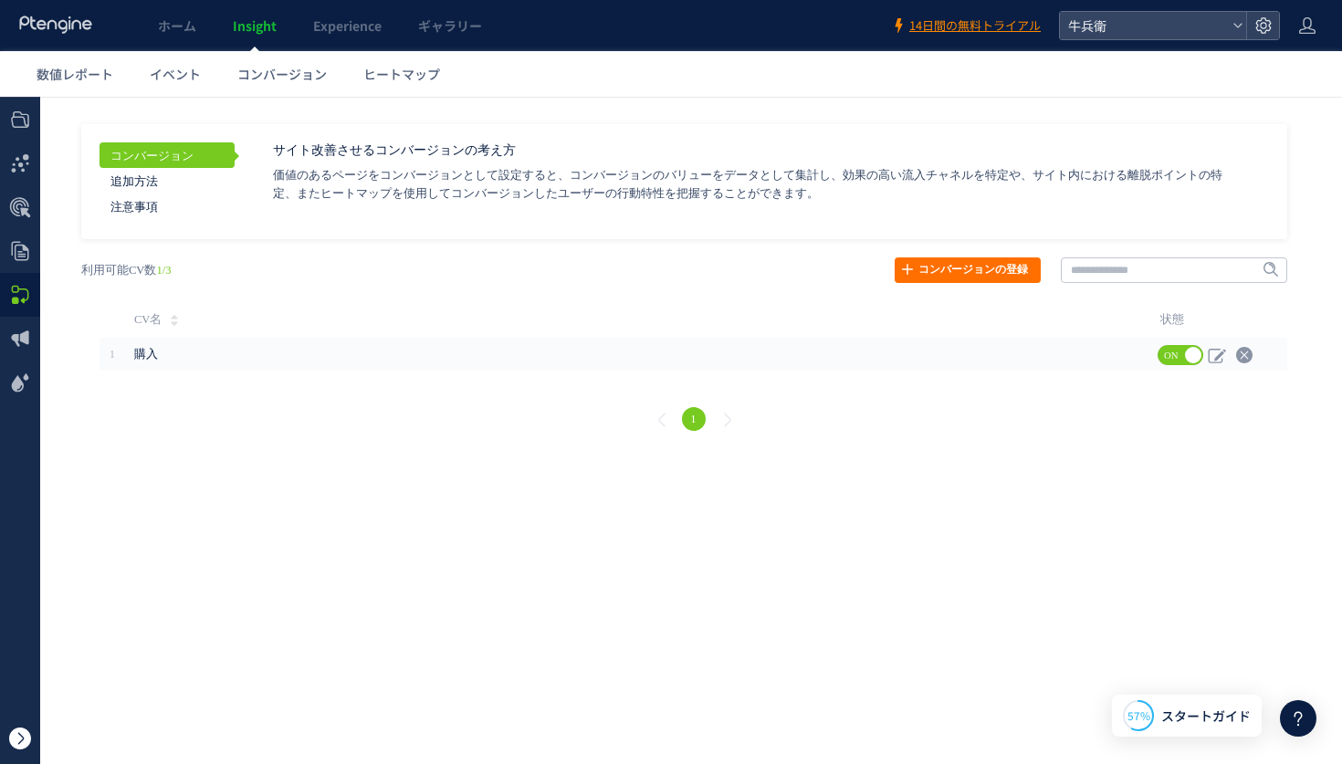
click at [18, 741] on span at bounding box center [20, 739] width 22 height 22
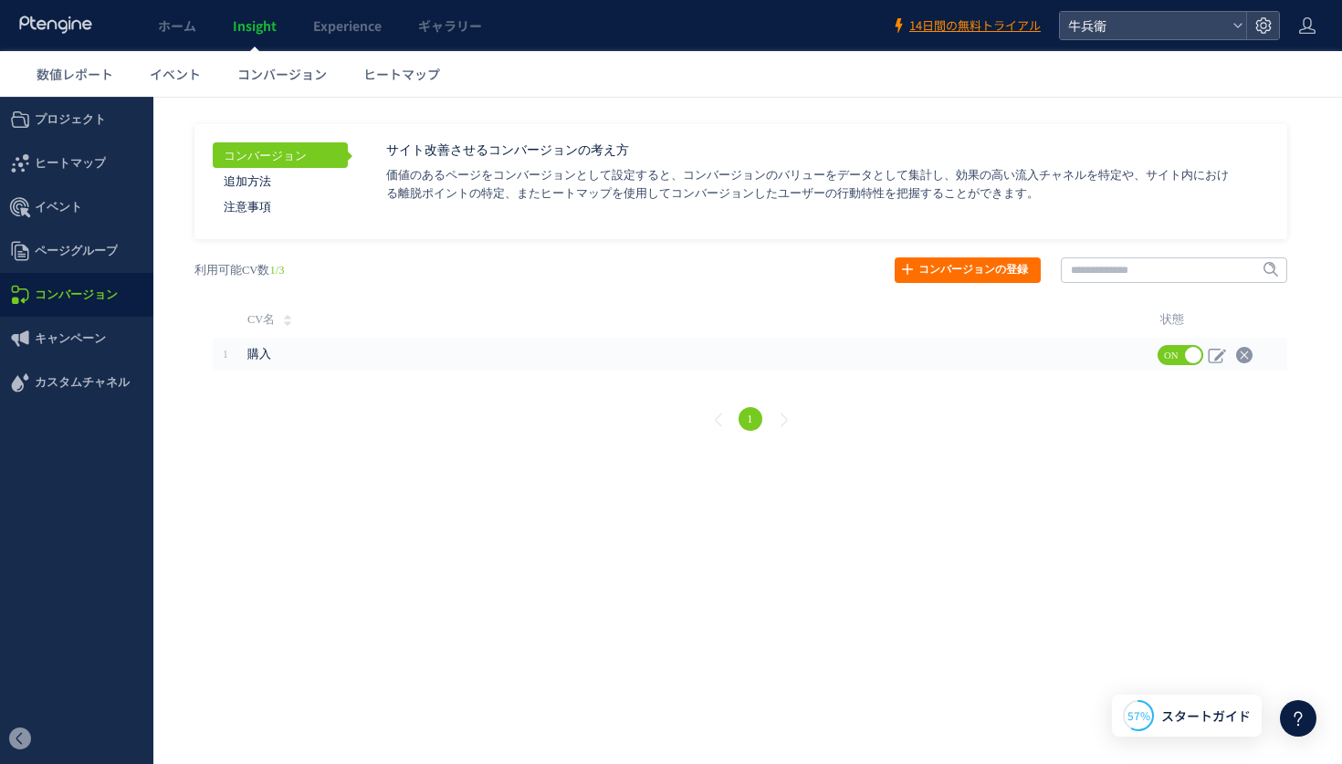
click at [1297, 715] on icon at bounding box center [1298, 719] width 22 height 22
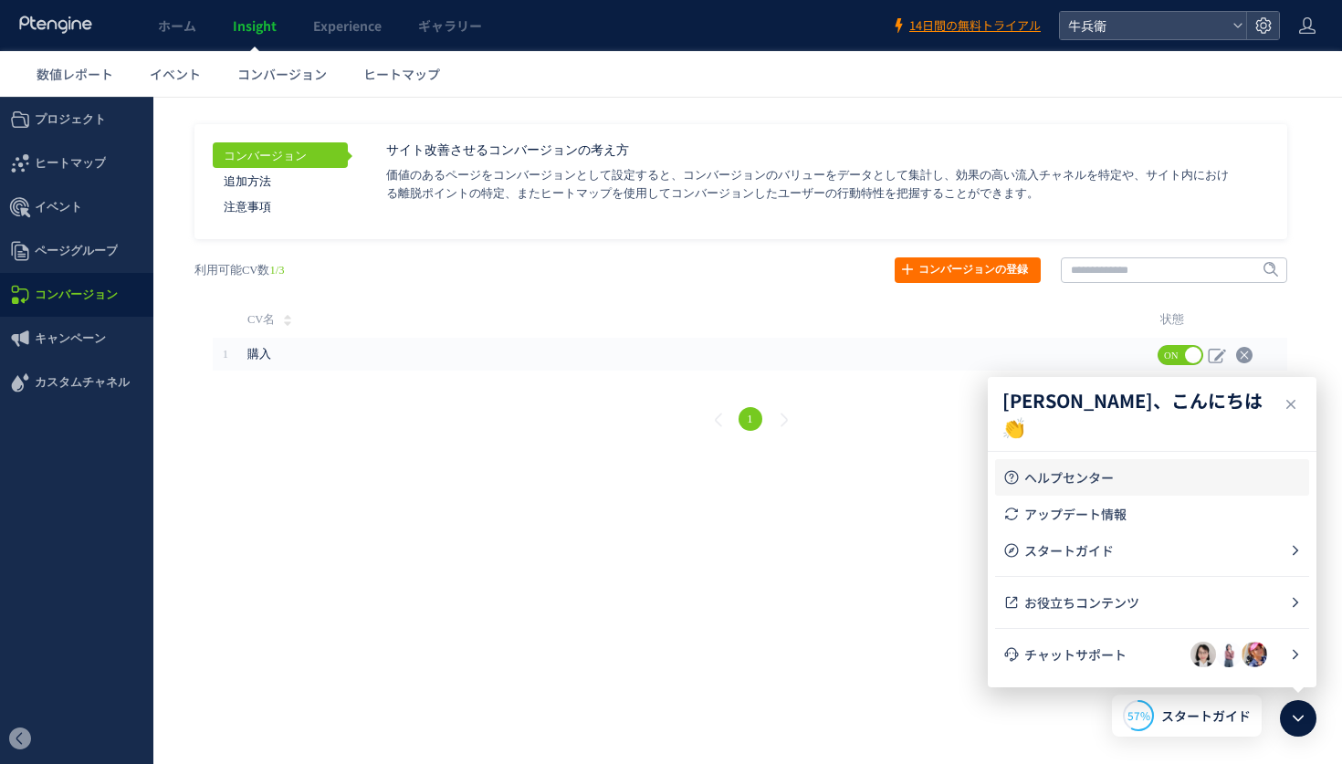
click at [1130, 488] on link "ヘルプセンター" at bounding box center [1152, 477] width 299 height 37
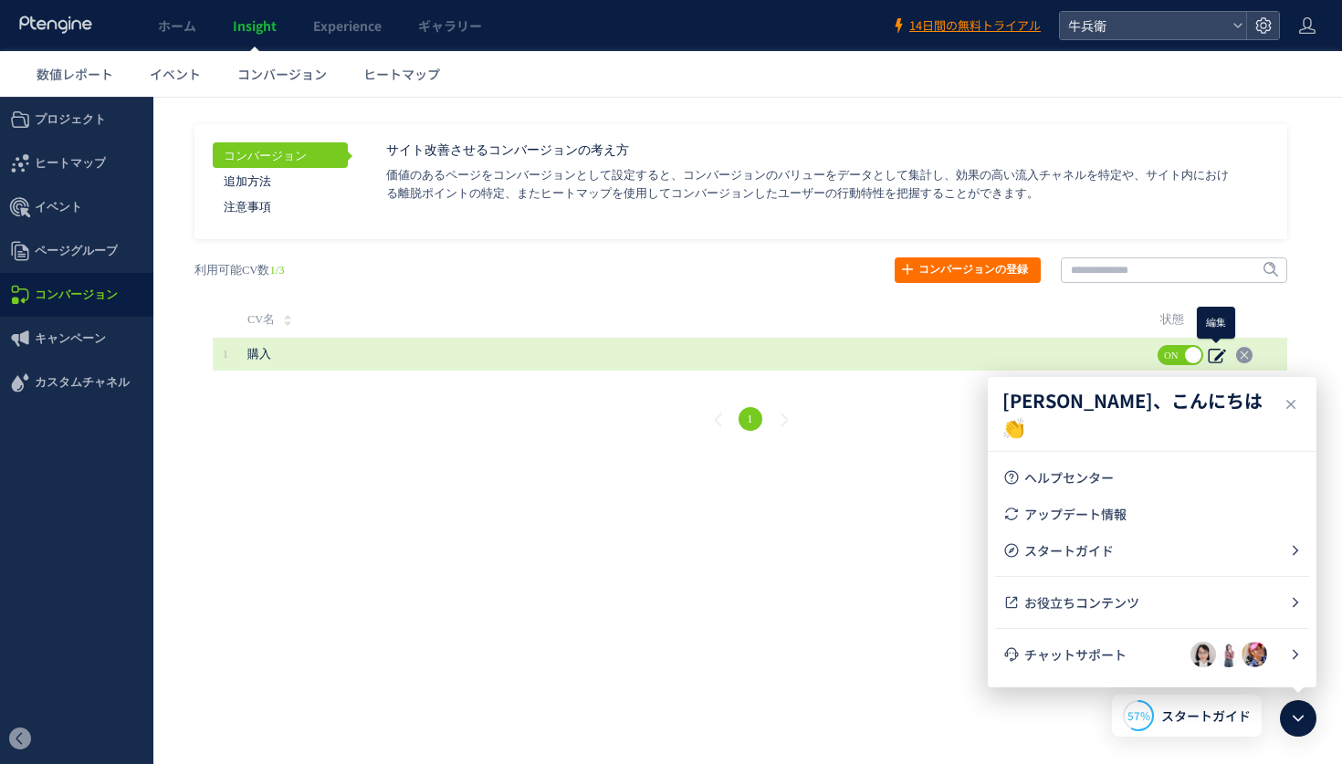
click at [1218, 349] on use at bounding box center [1216, 356] width 17 height 15
type input "**"
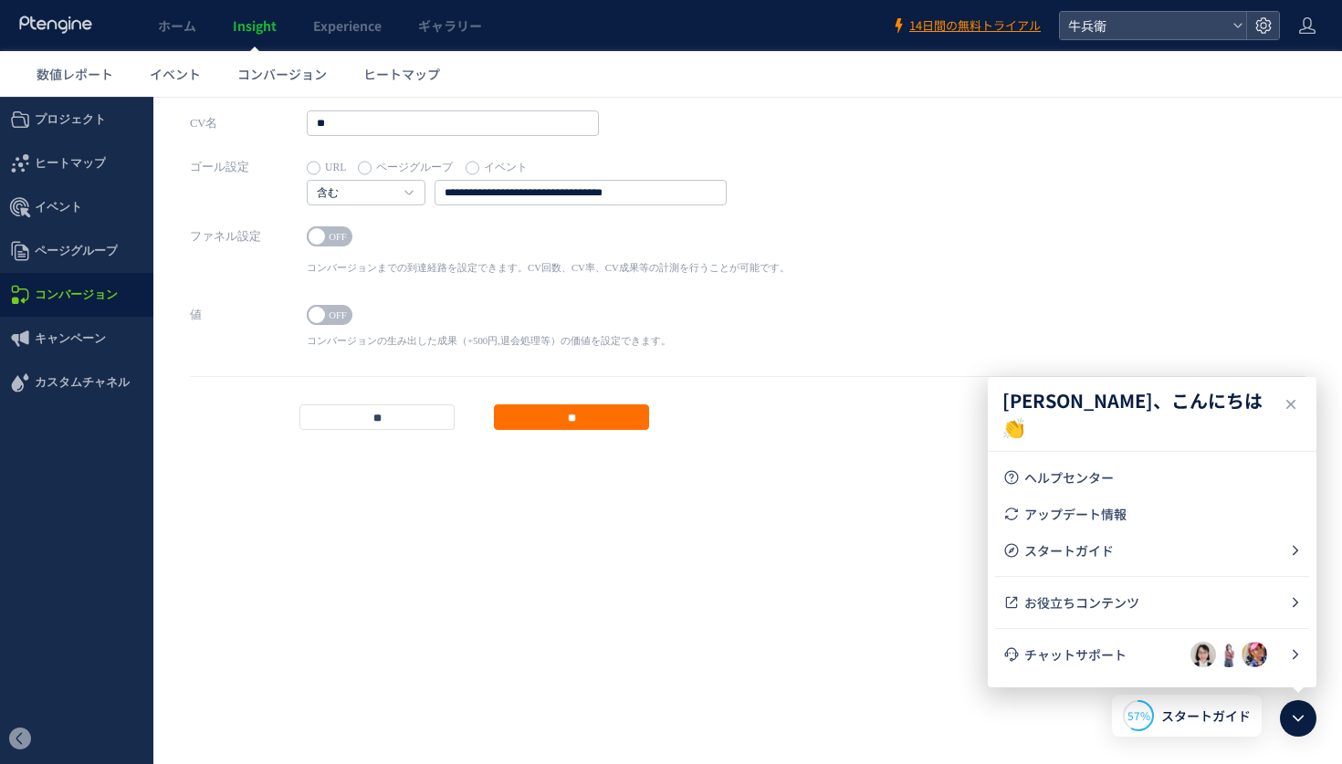
click at [338, 316] on span "OFF" at bounding box center [337, 315] width 27 height 20
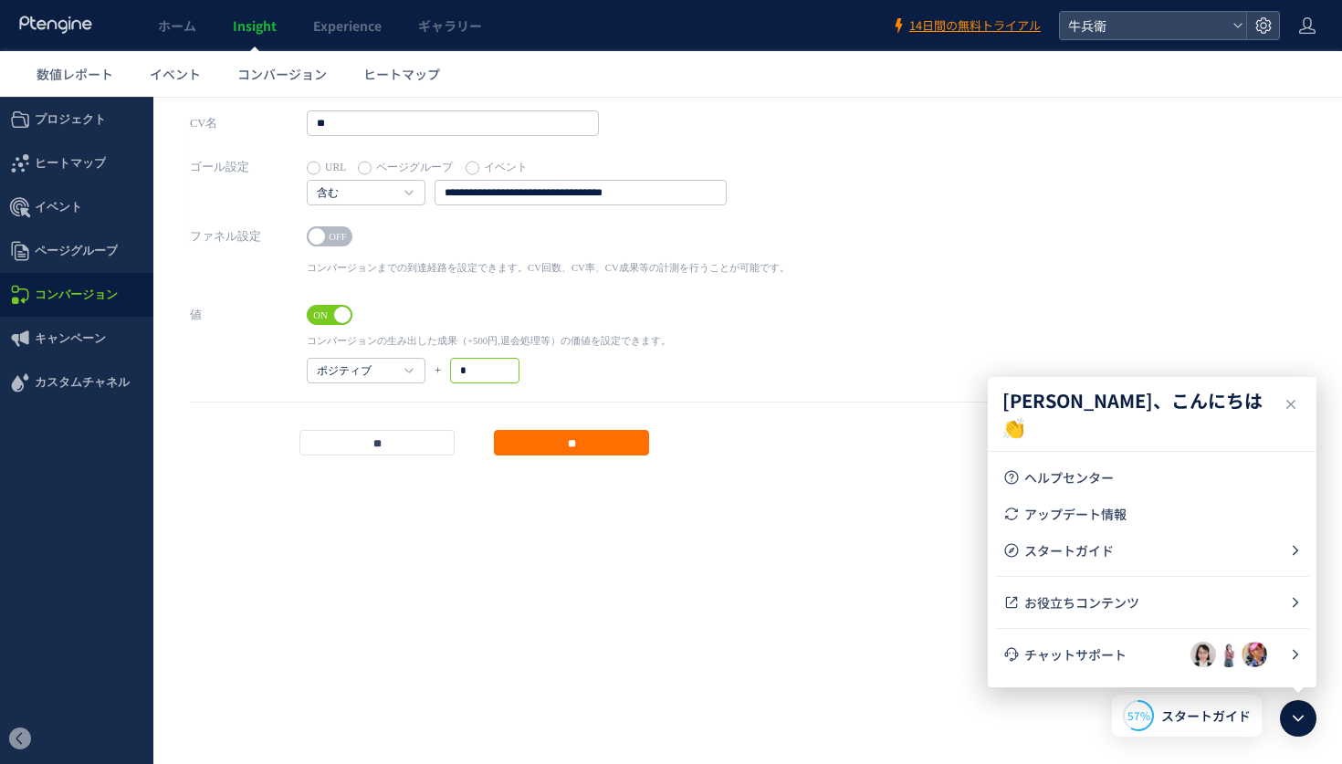
click at [484, 380] on input "*" at bounding box center [484, 371] width 69 height 26
type input "*"
click at [714, 455] on html ".cls-1 { fill-rule: evenodd; } .cls-1 { fill: #ececec; } .cls-2 { fill: #929292…" at bounding box center [671, 276] width 1342 height 358
click at [614, 438] on input "**" at bounding box center [571, 443] width 155 height 26
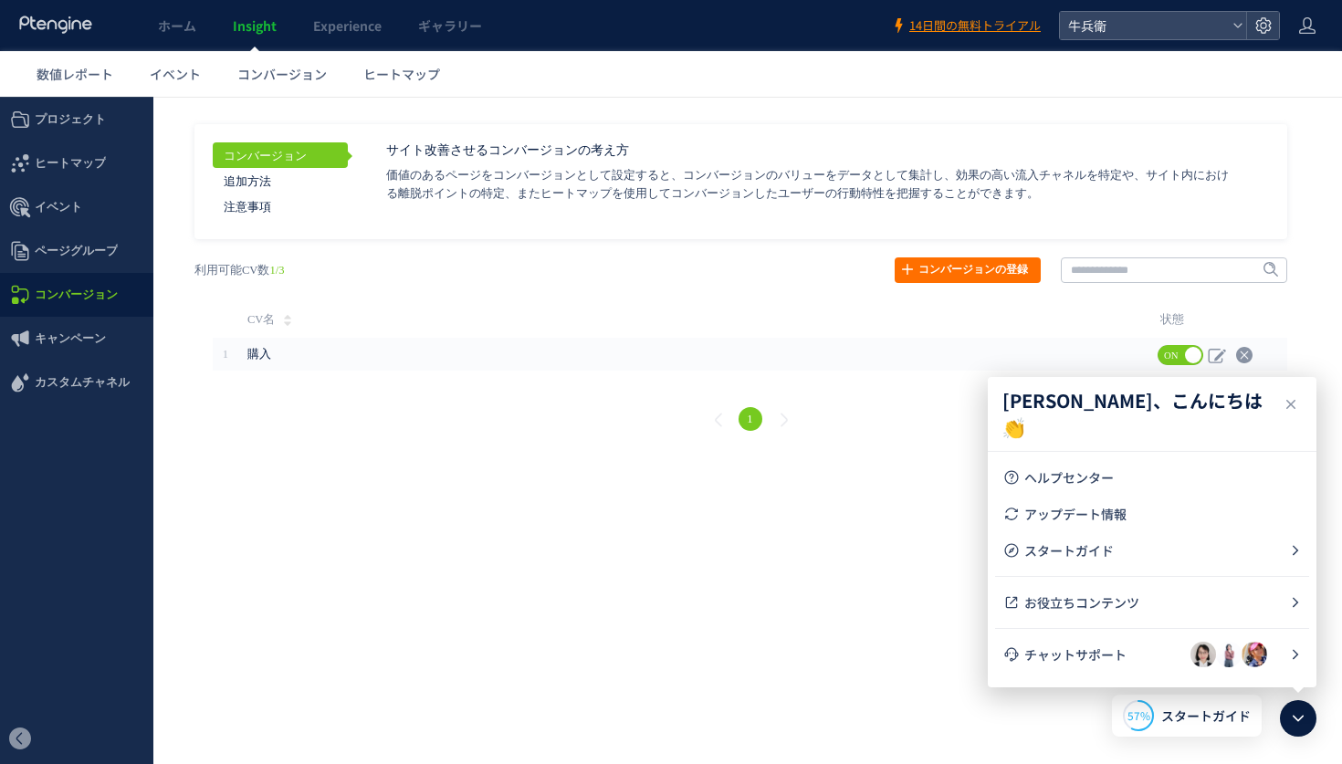
click at [54, 292] on span "コンバージョン" at bounding box center [76, 295] width 83 height 44
click at [65, 69] on span "数値レポート" at bounding box center [75, 74] width 77 height 18
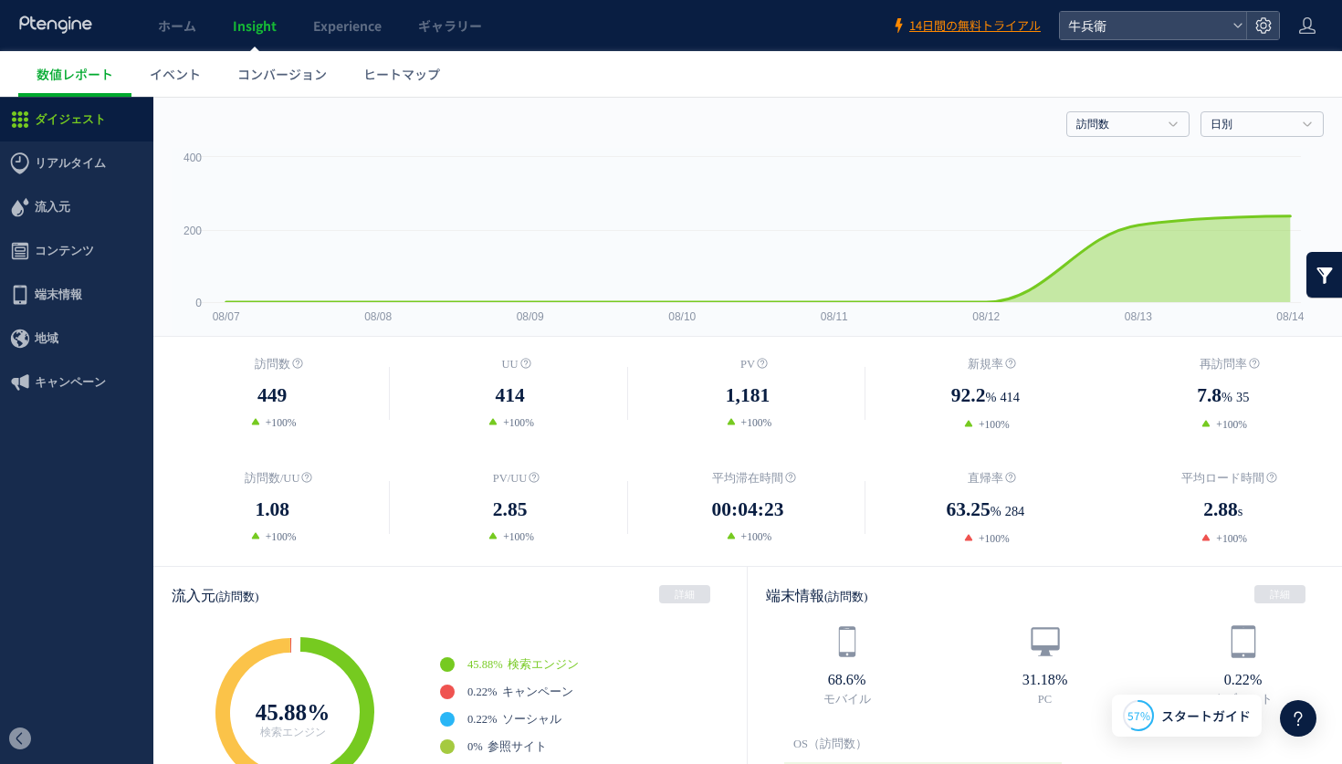
scroll to position [41, 0]
click at [47, 247] on span "コンテンツ" at bounding box center [64, 251] width 59 height 44
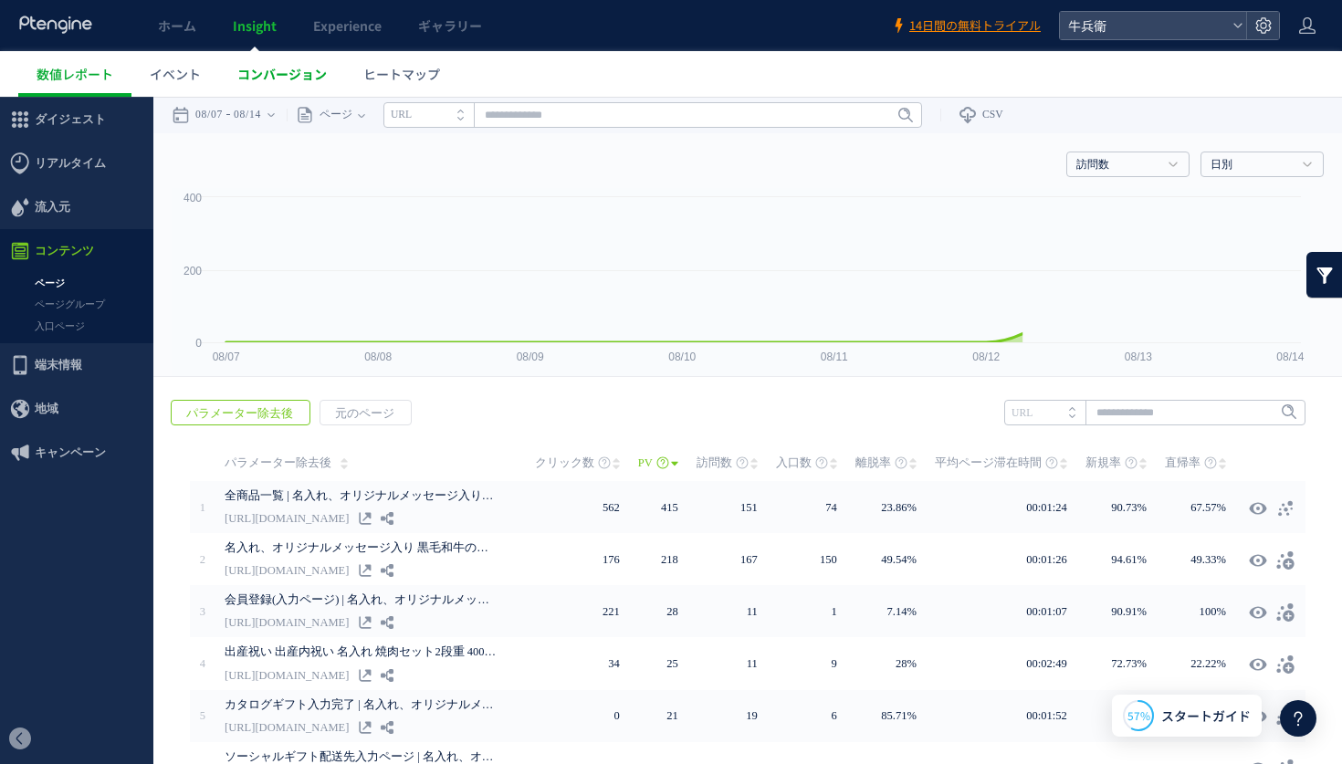
click at [249, 94] on link "コンバージョン" at bounding box center [282, 74] width 126 height 46
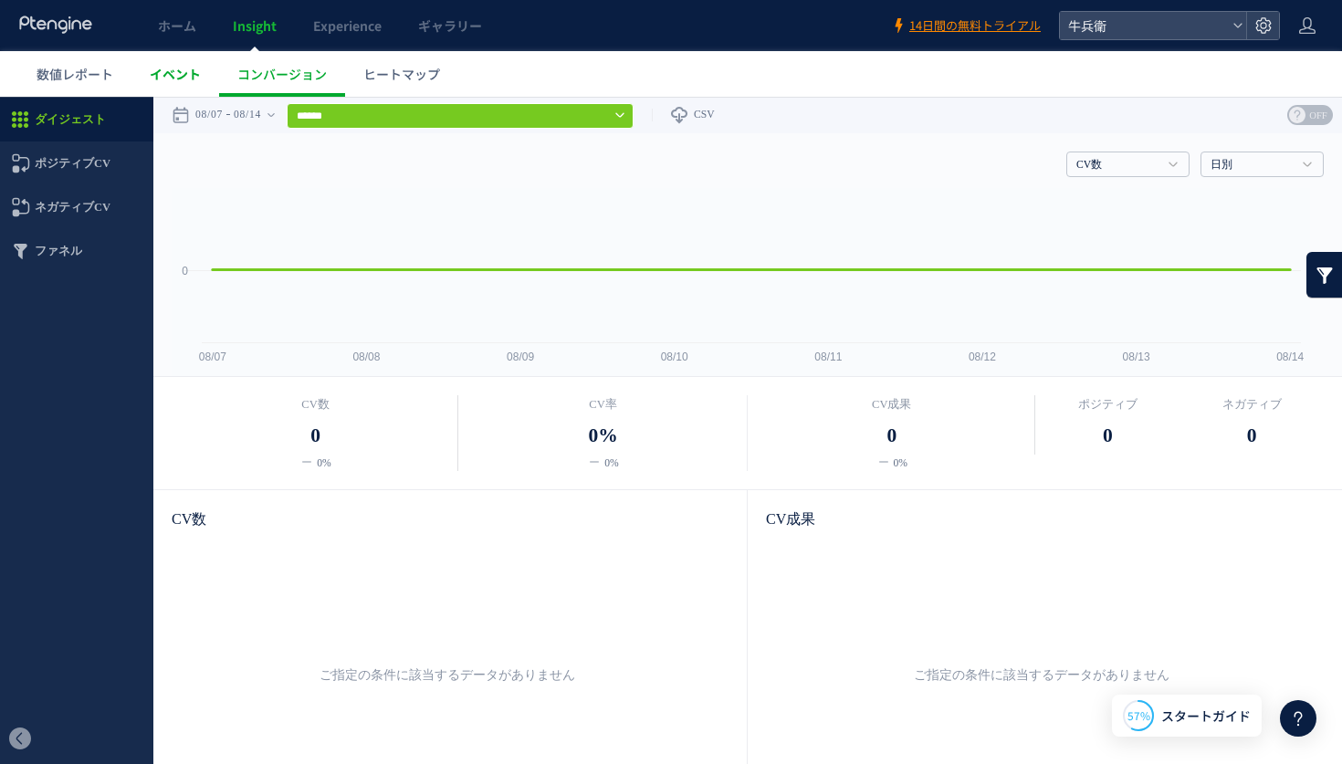
click at [199, 76] on span "イベント" at bounding box center [175, 74] width 51 height 18
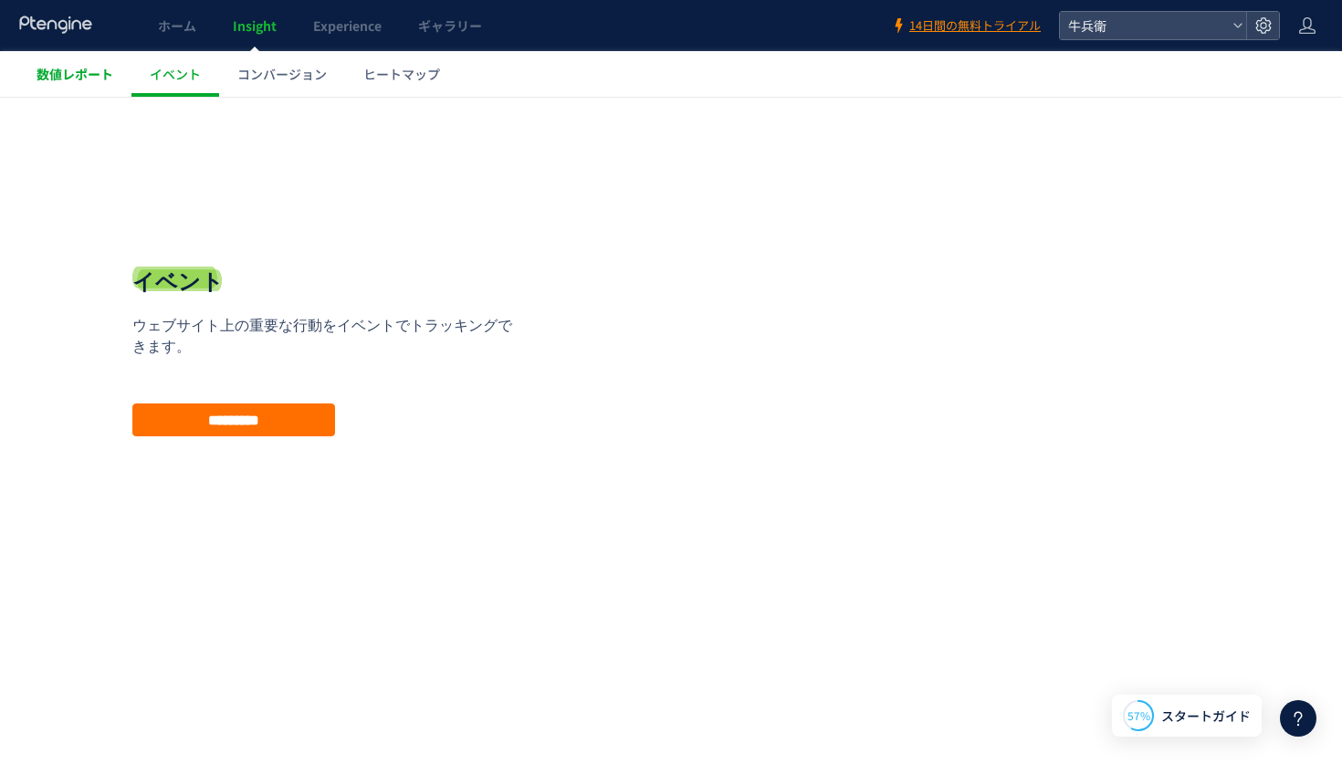
click at [101, 77] on span "数値レポート" at bounding box center [75, 74] width 77 height 18
